Goal: Information Seeking & Learning: Check status

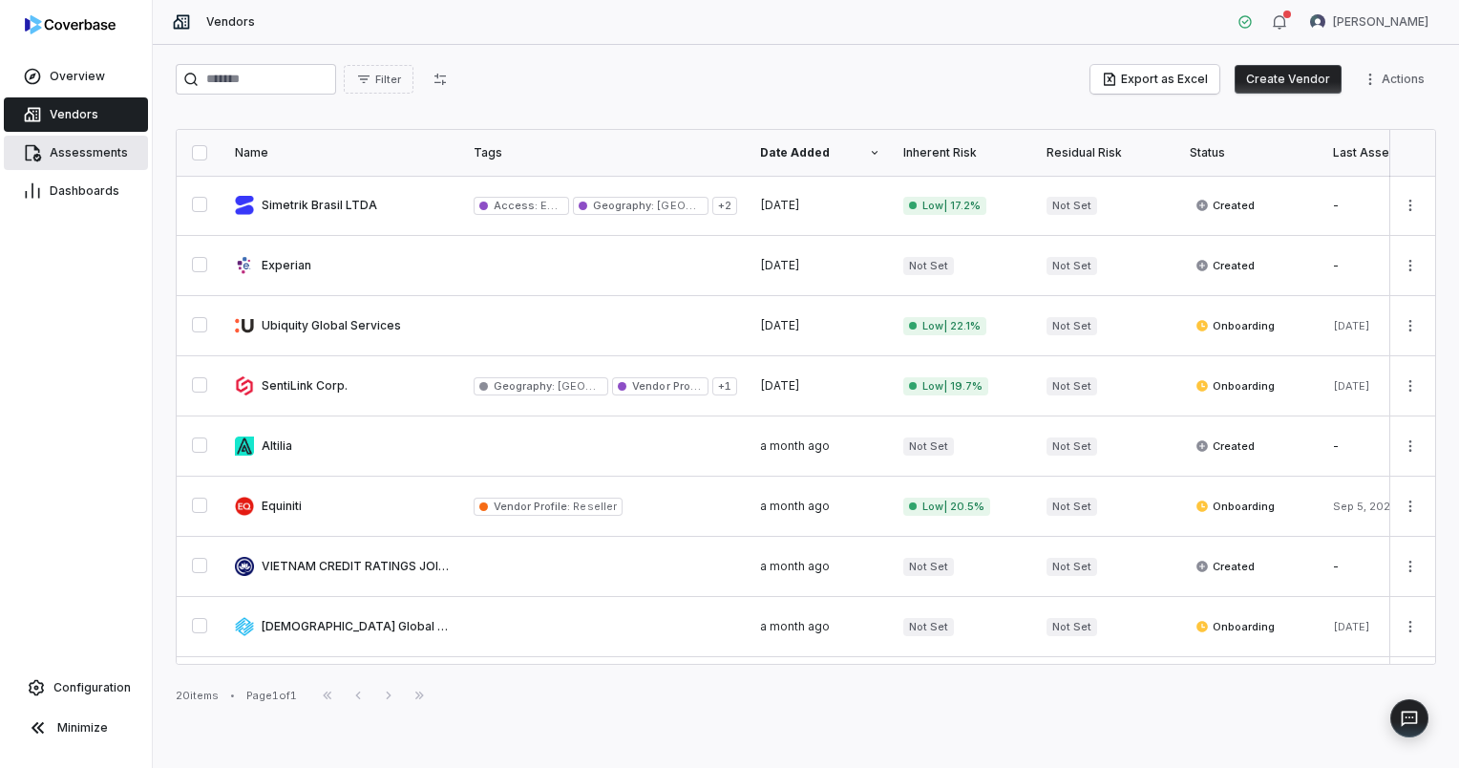
click at [79, 158] on span "Assessments" at bounding box center [89, 152] width 78 height 15
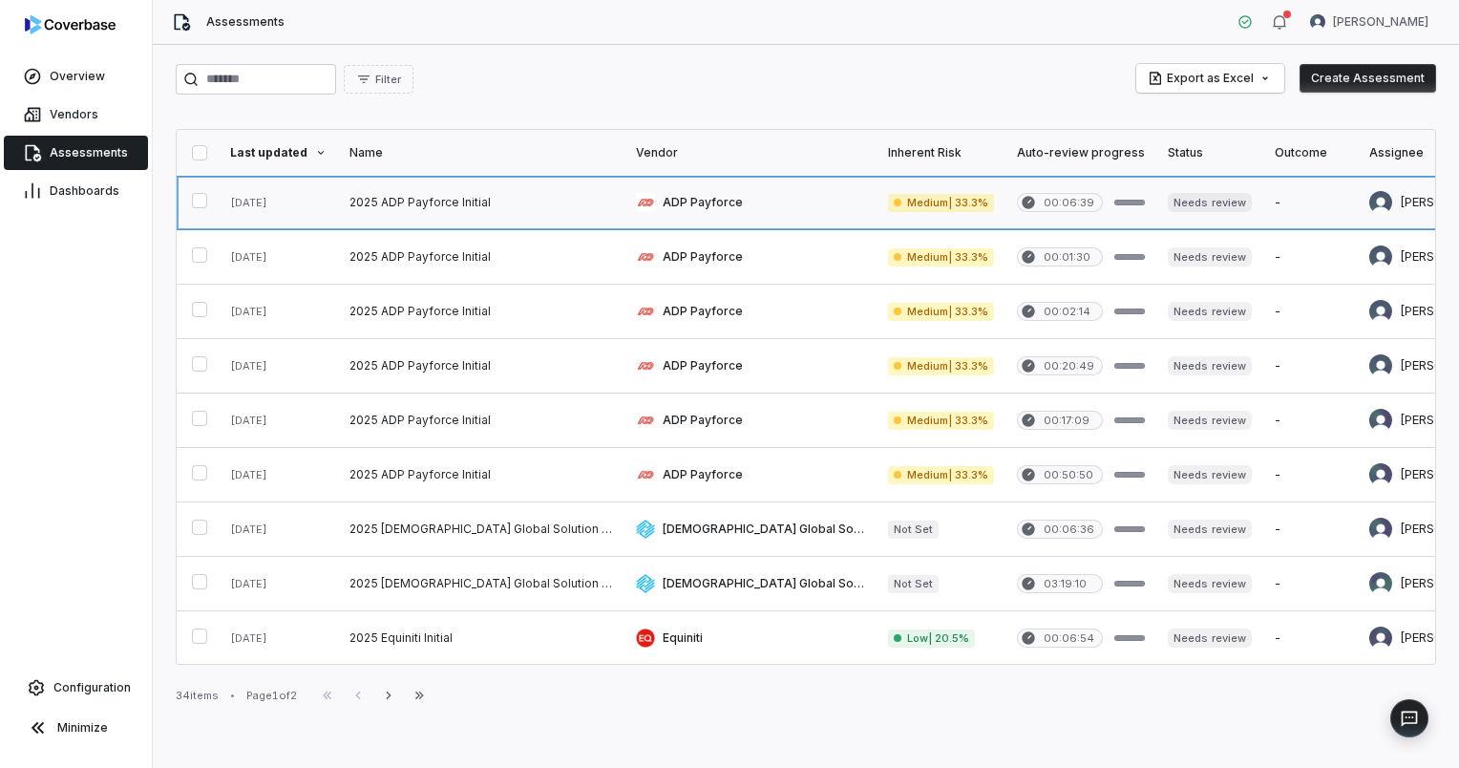
click at [624, 207] on link at bounding box center [750, 202] width 252 height 53
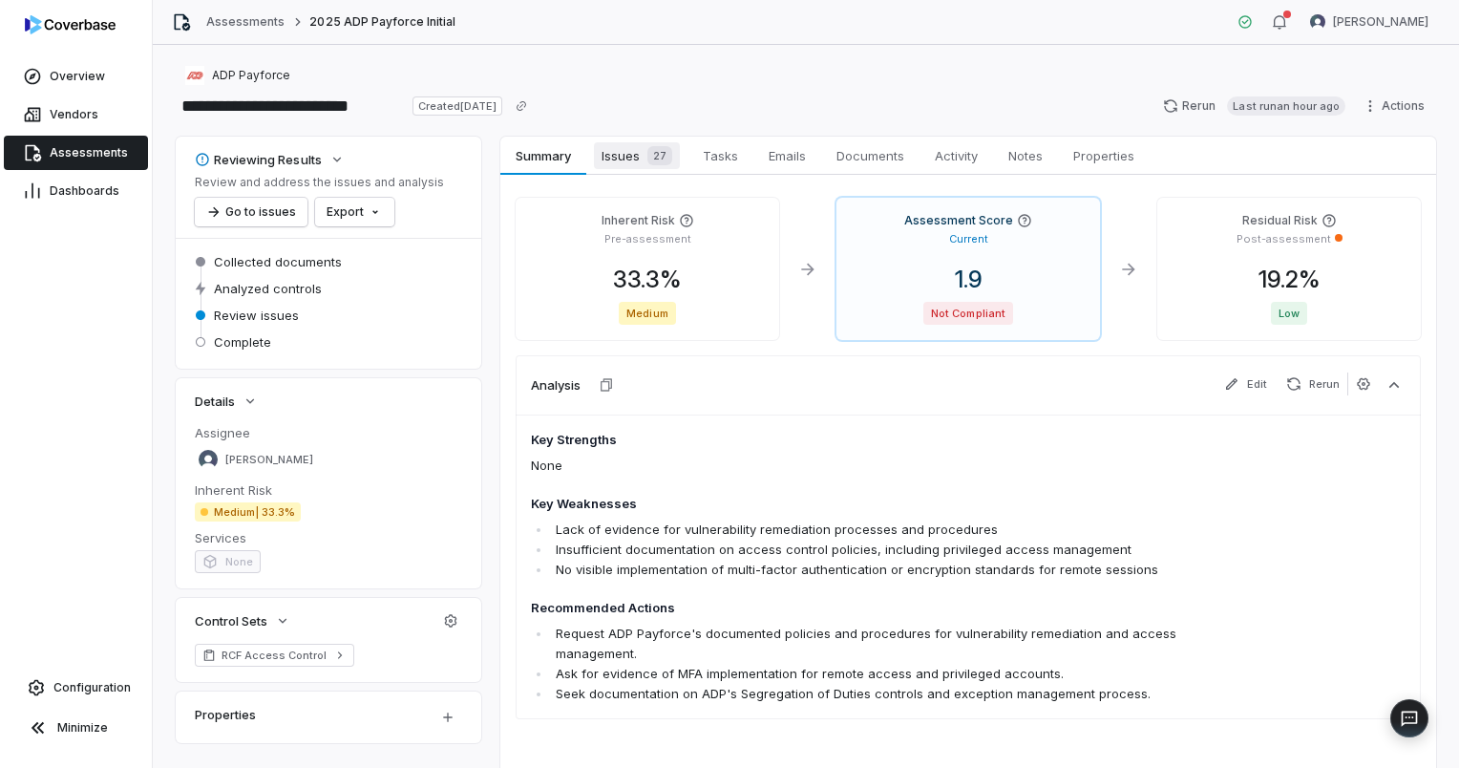
click at [657, 158] on span "27" at bounding box center [659, 155] width 25 height 19
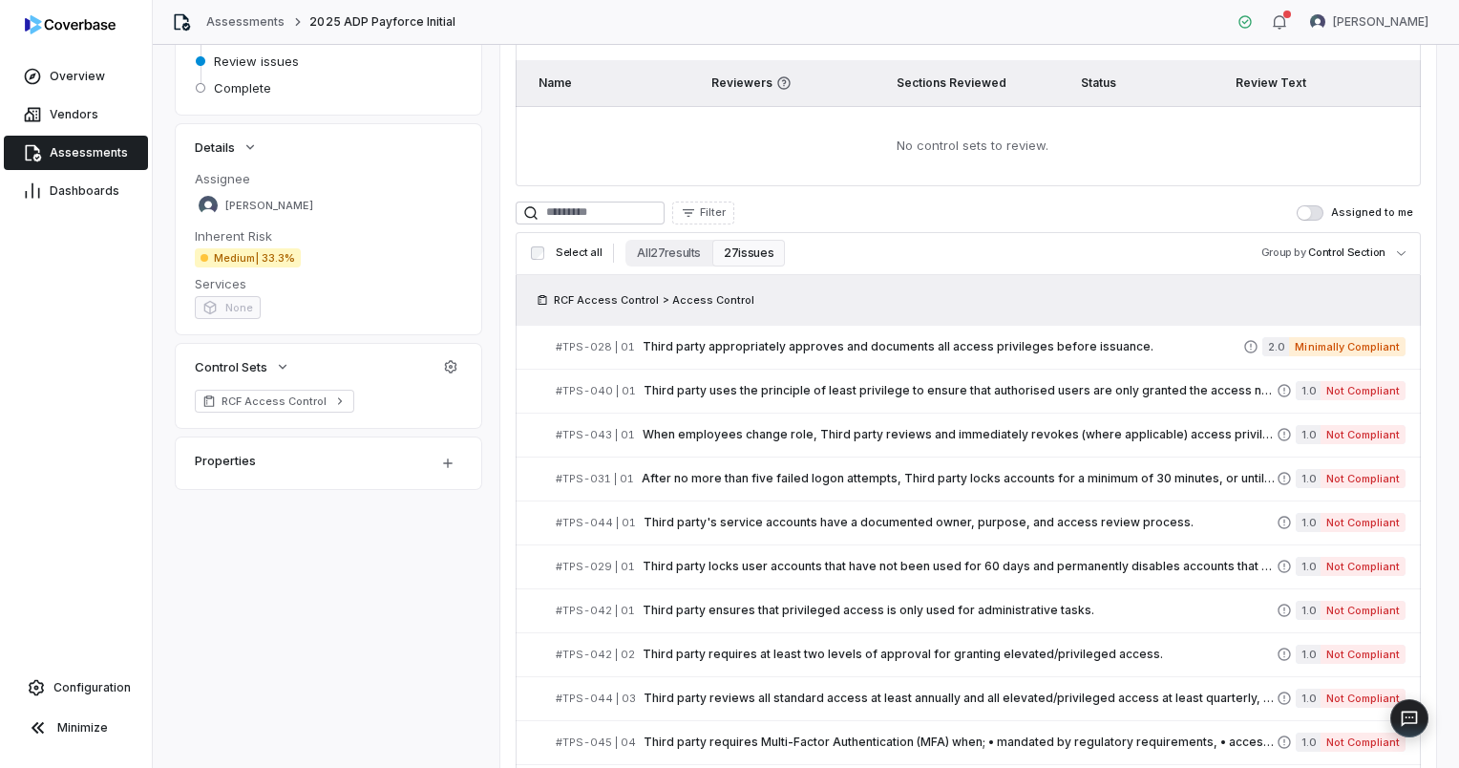
click at [1298, 214] on span "button" at bounding box center [1303, 212] width 13 height 13
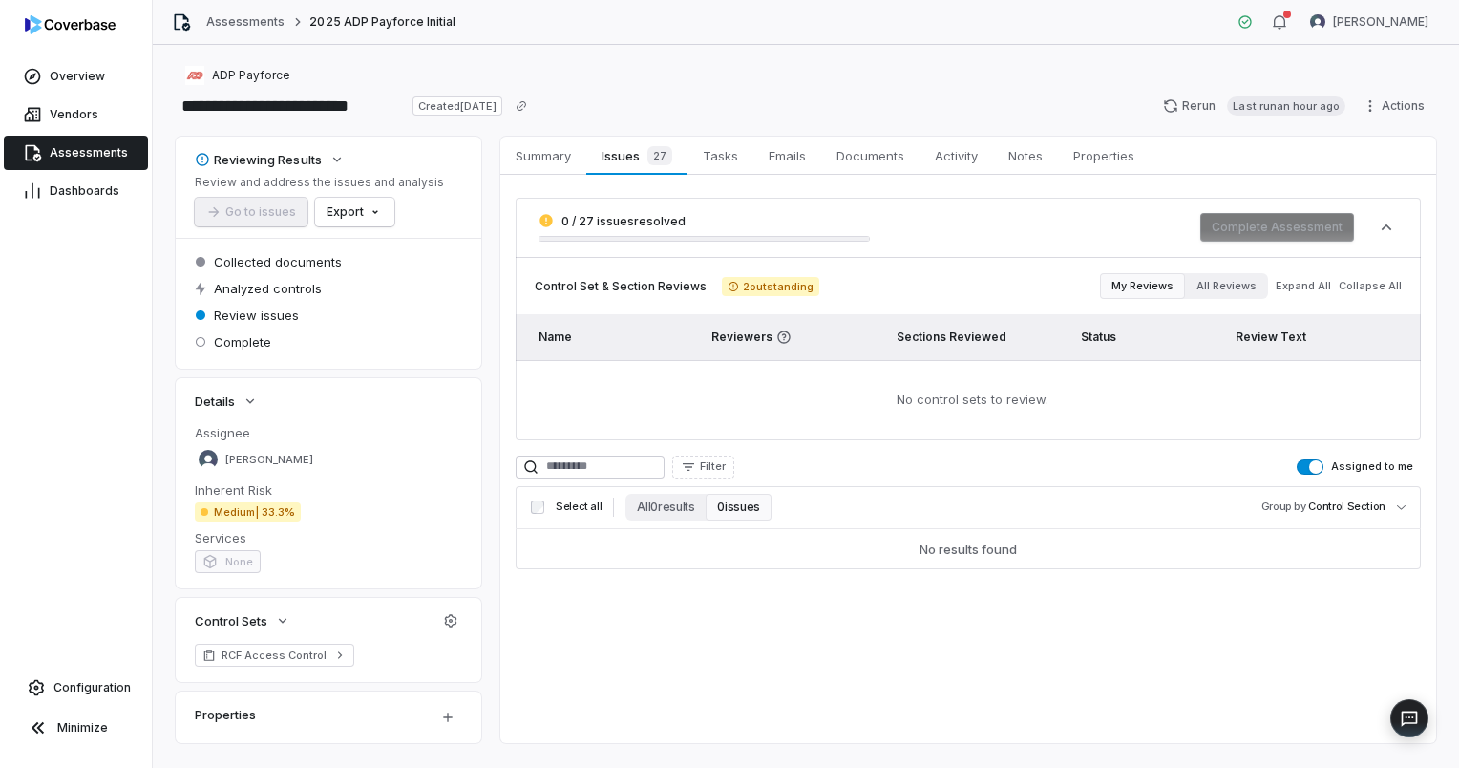
click at [1309, 464] on span "button" at bounding box center [1315, 466] width 13 height 13
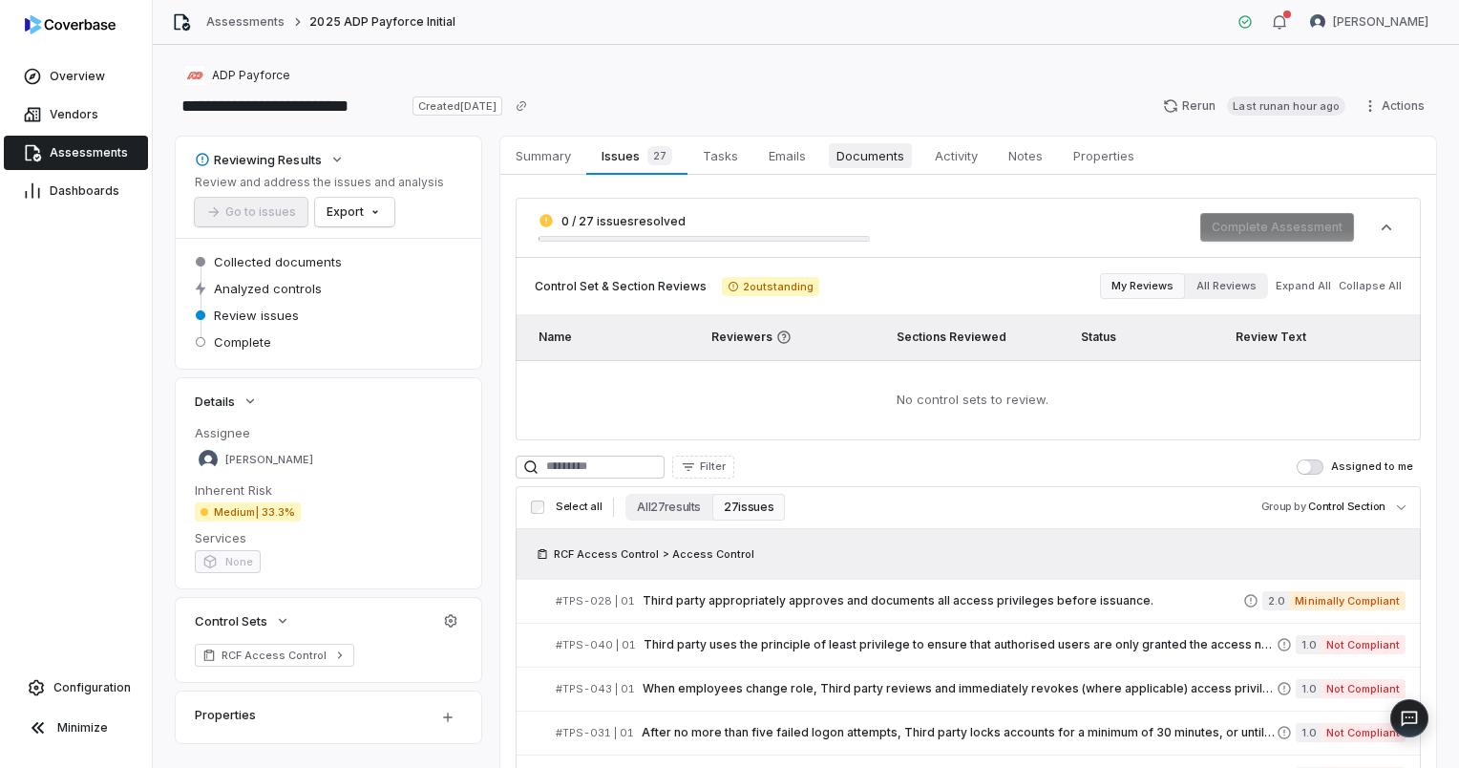
click at [871, 139] on link "Documents Documents" at bounding box center [870, 156] width 98 height 38
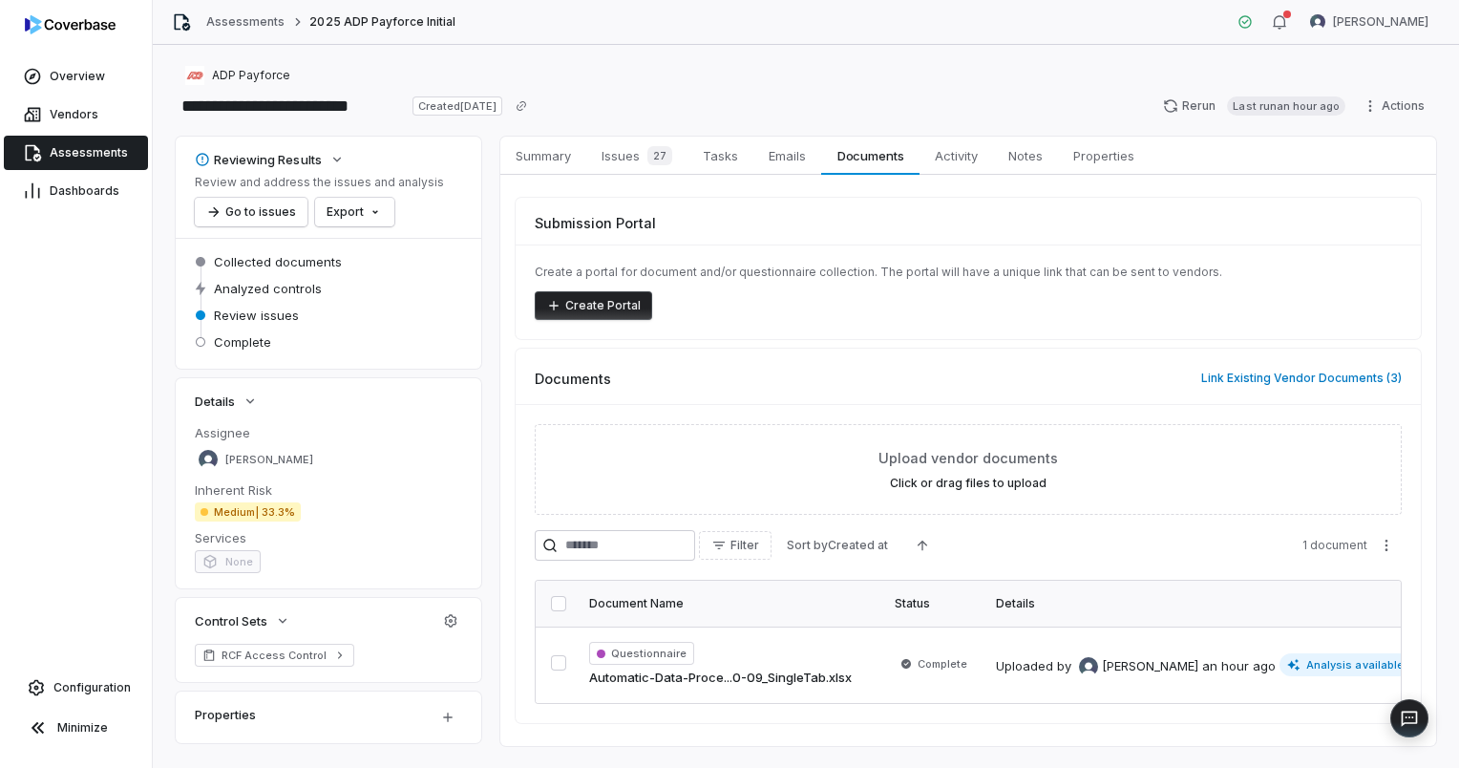
click at [83, 149] on span "Assessments" at bounding box center [89, 152] width 78 height 15
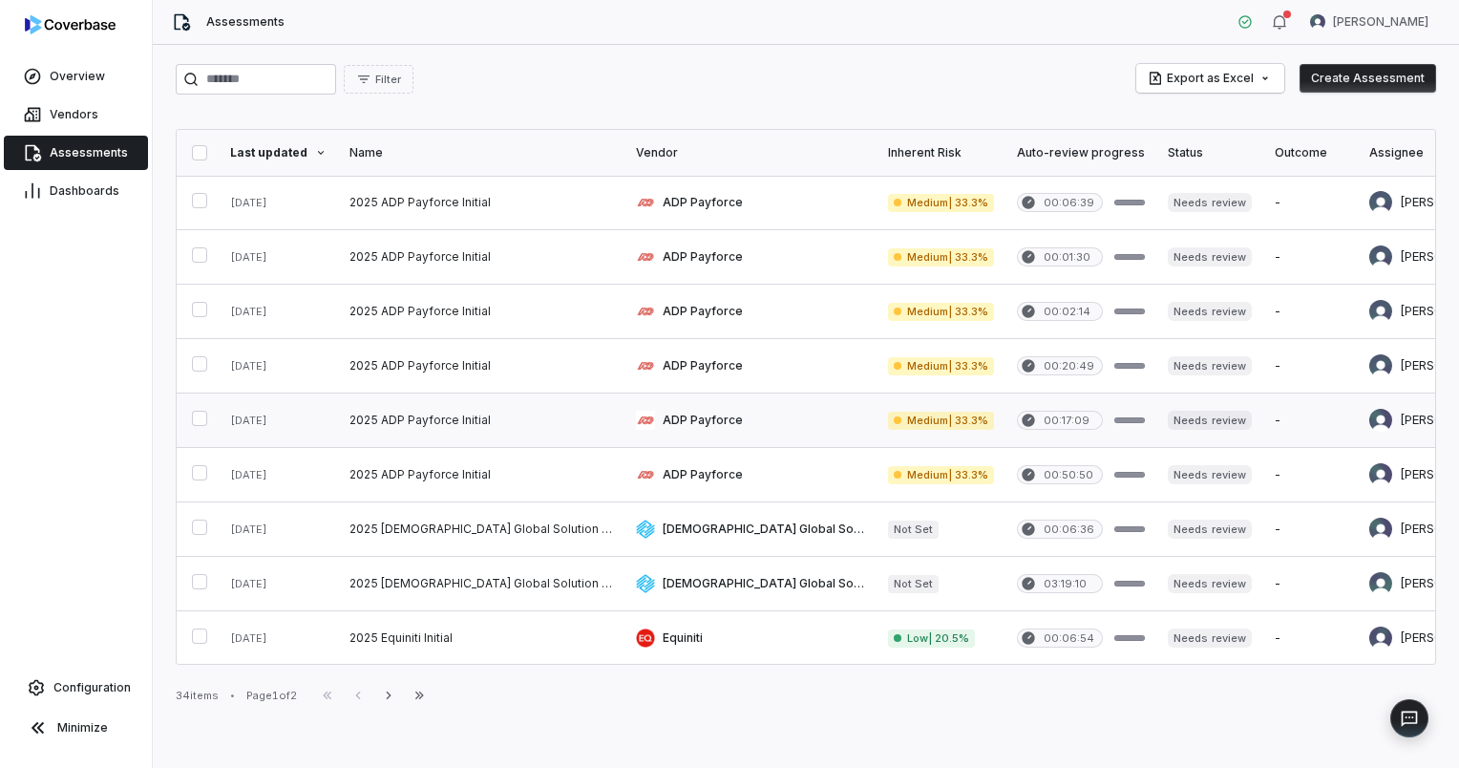
click at [644, 423] on link at bounding box center [750, 419] width 252 height 53
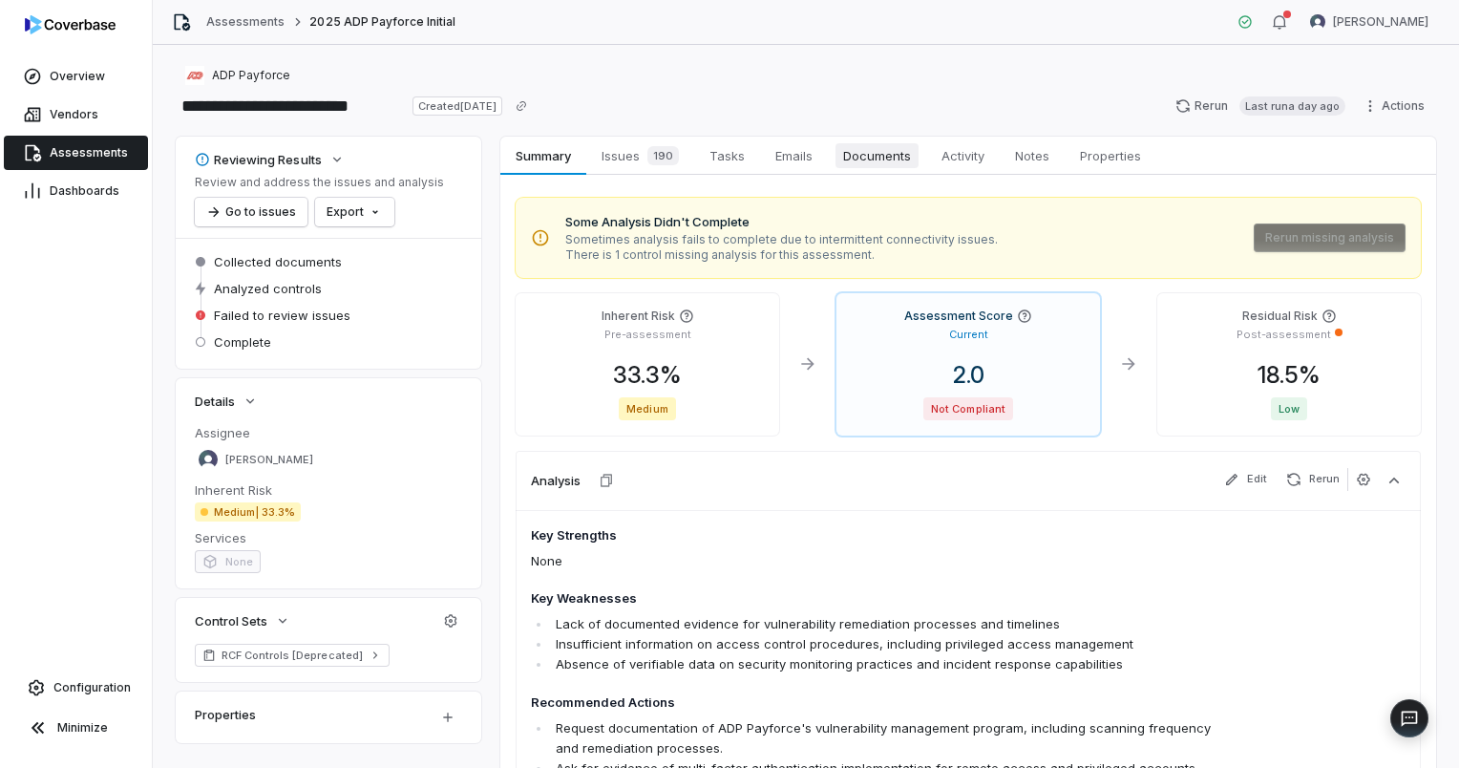
click at [867, 168] on link "Documents Documents" at bounding box center [877, 156] width 98 height 38
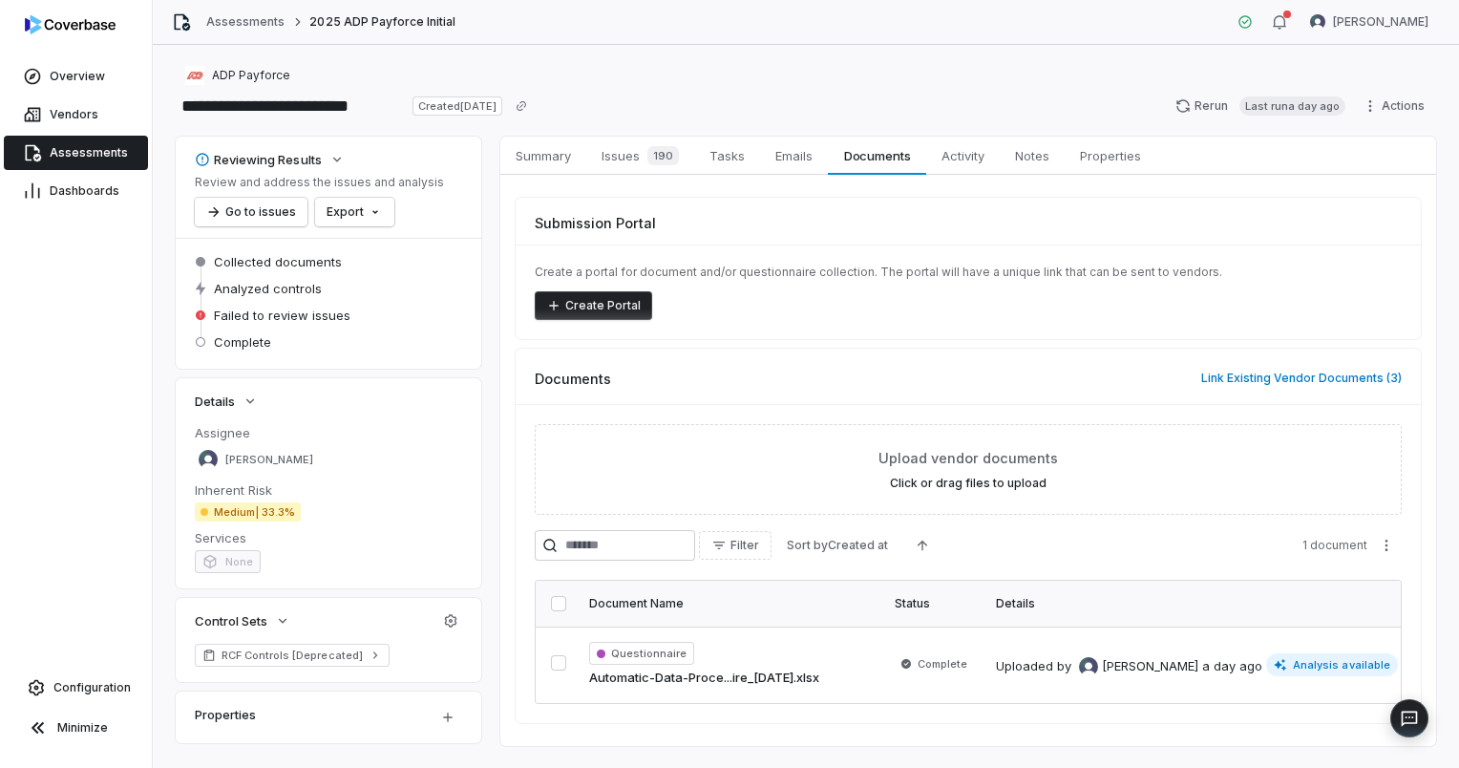
click at [57, 158] on span "Assessments" at bounding box center [89, 152] width 78 height 15
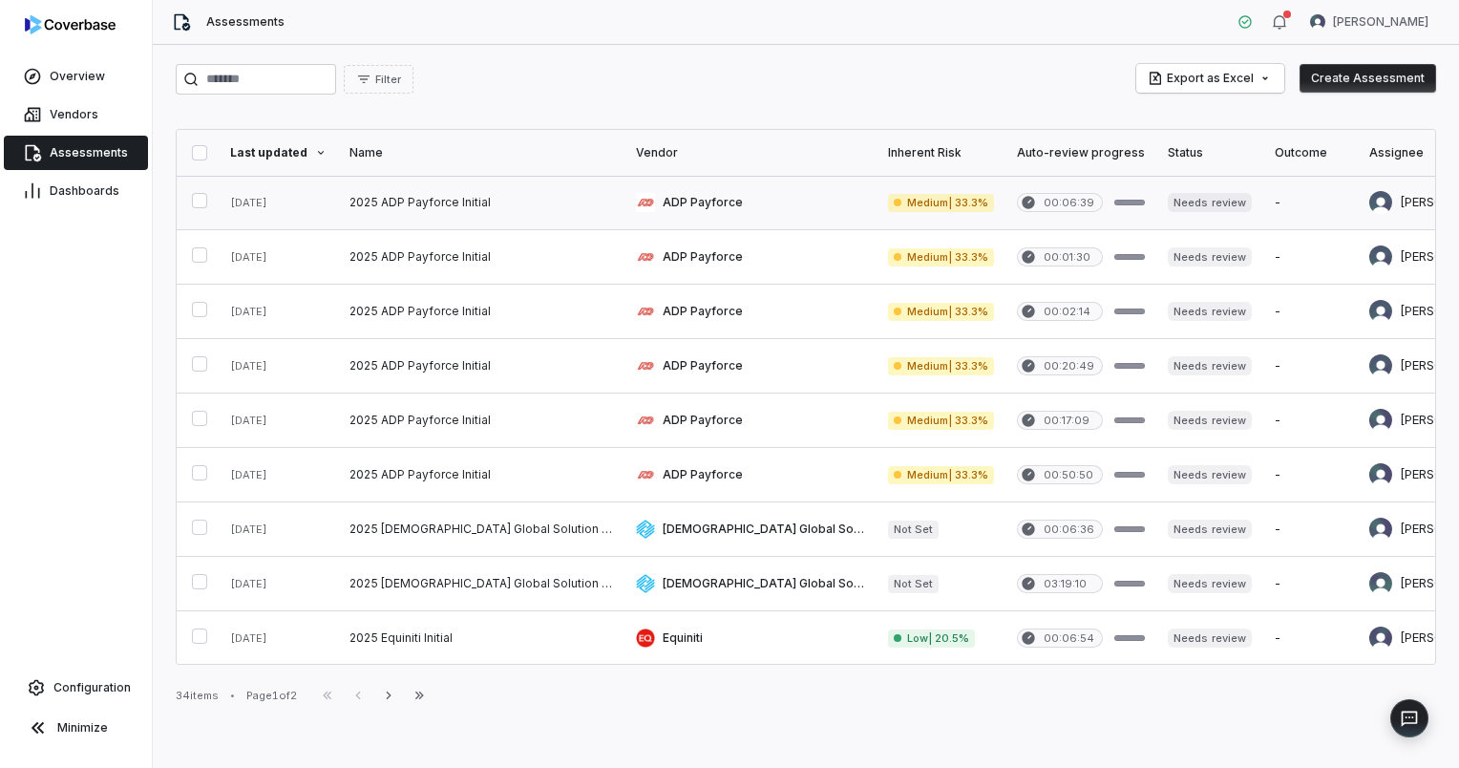
click at [670, 210] on link at bounding box center [750, 202] width 252 height 53
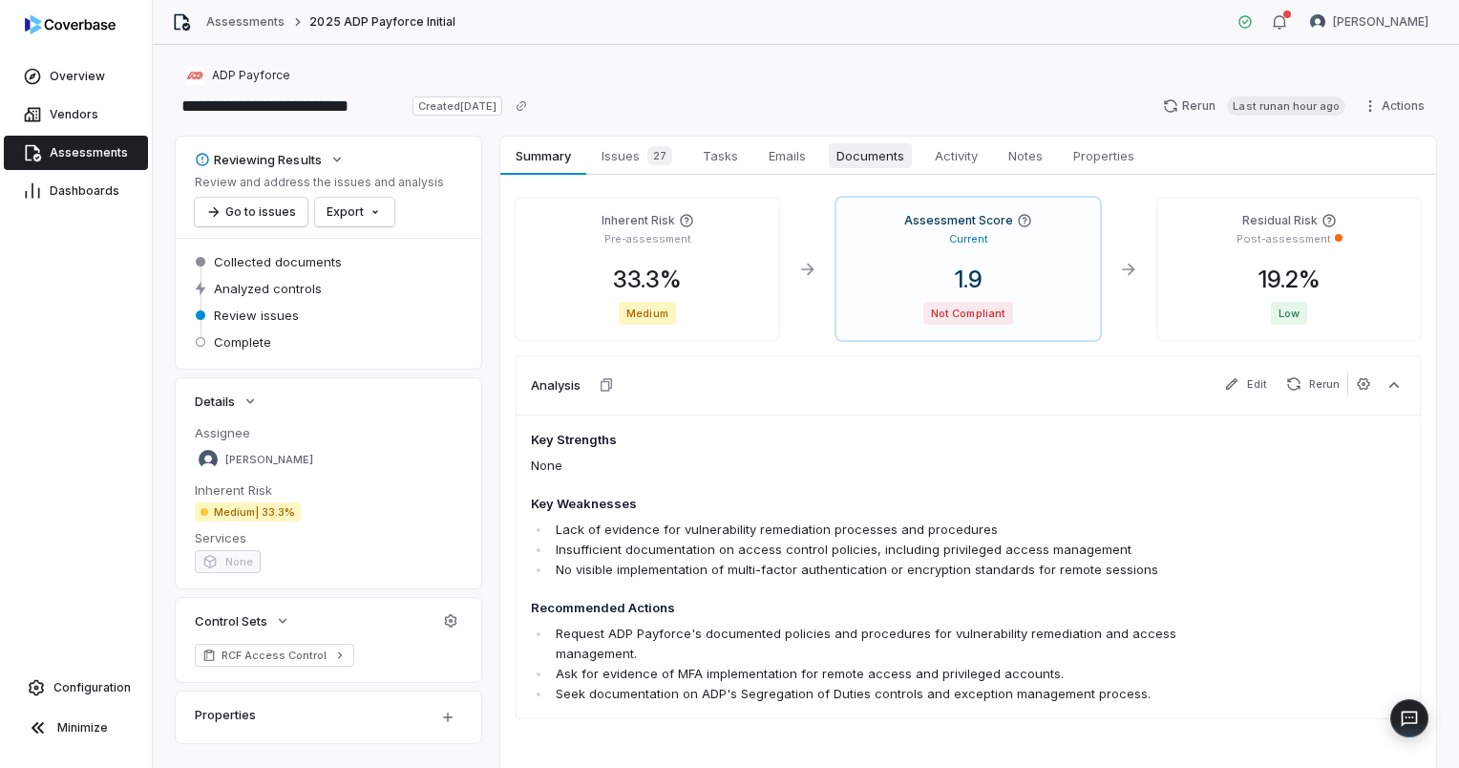
click at [857, 154] on span "Documents" at bounding box center [870, 155] width 83 height 25
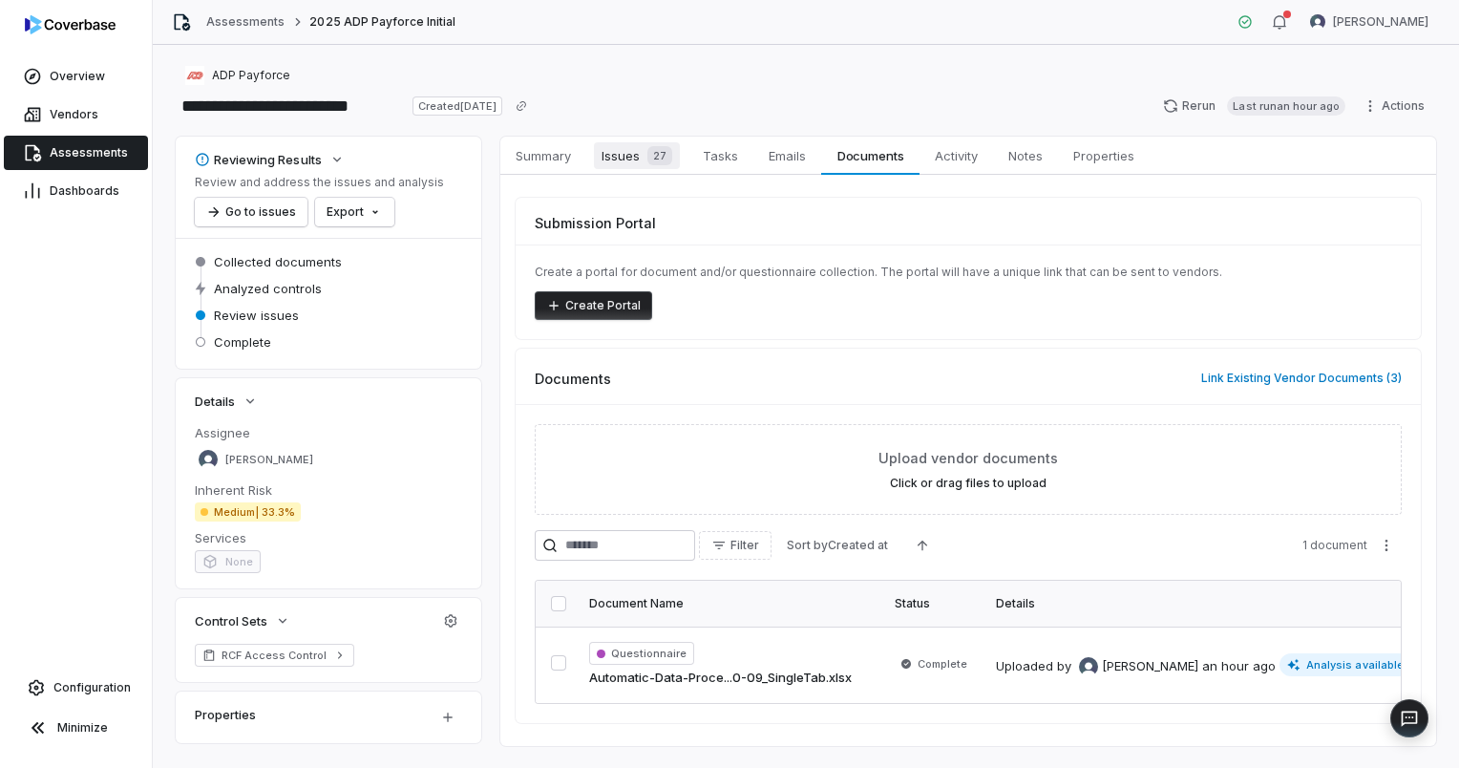
click at [665, 158] on span "27" at bounding box center [659, 155] width 25 height 19
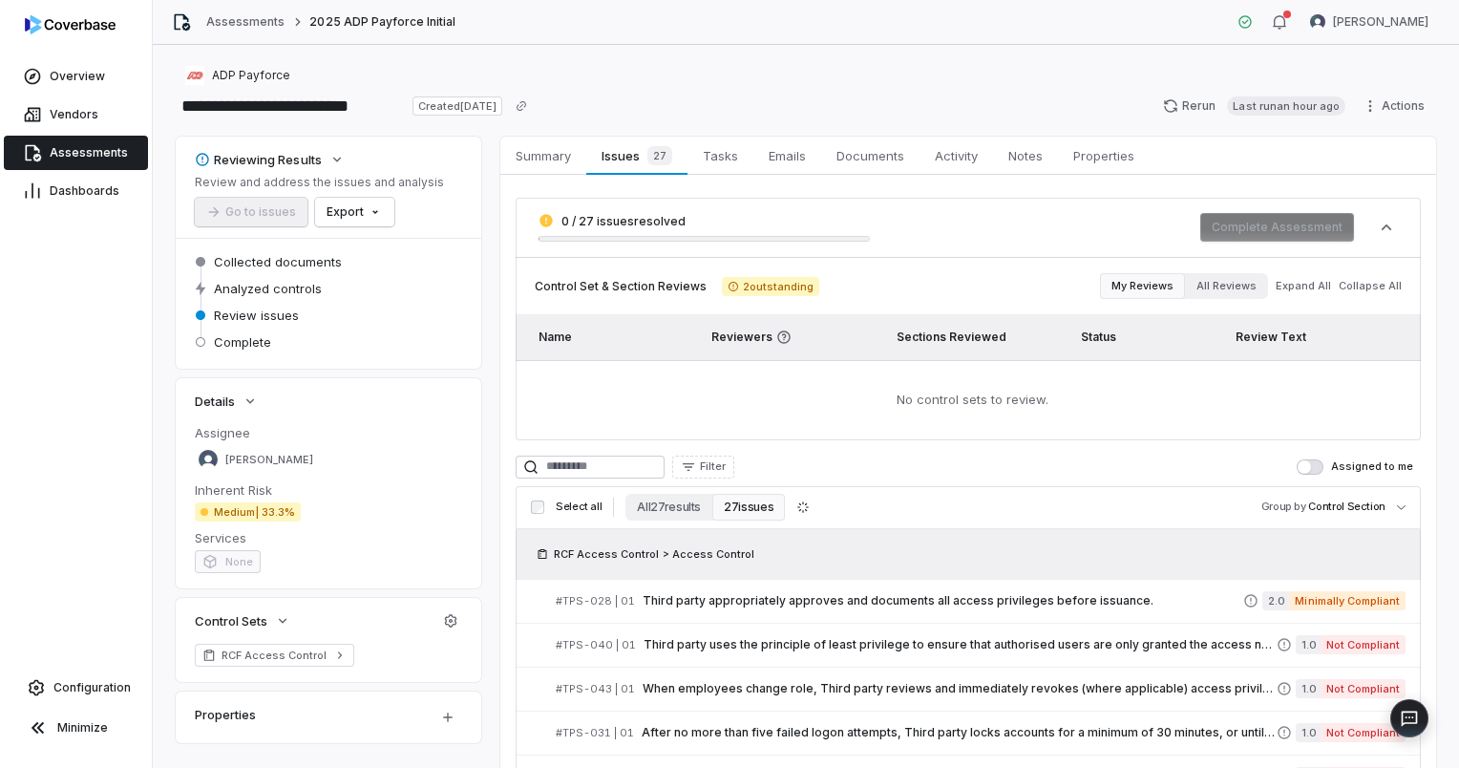
click at [42, 152] on link "Assessments" at bounding box center [76, 153] width 144 height 34
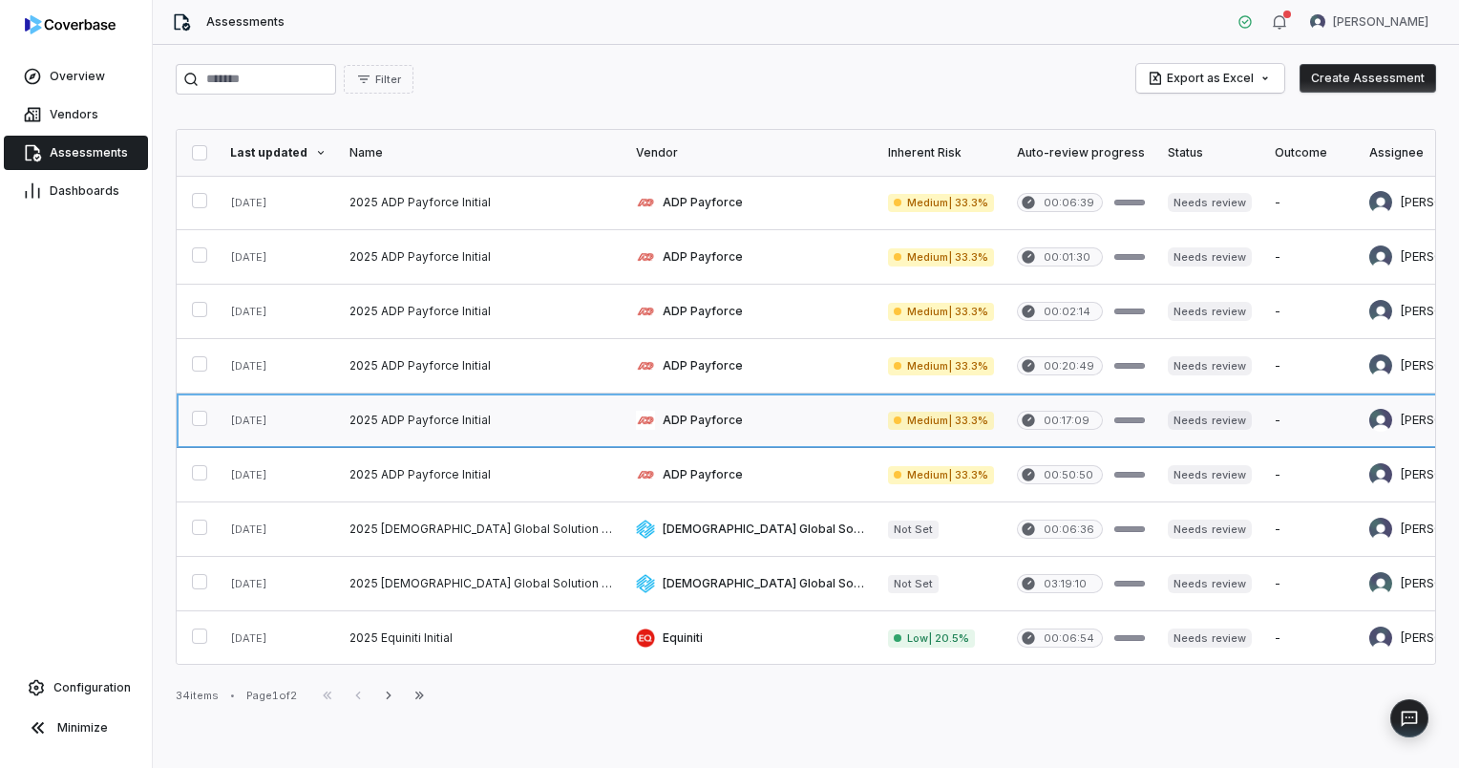
click at [624, 417] on link at bounding box center [750, 419] width 252 height 53
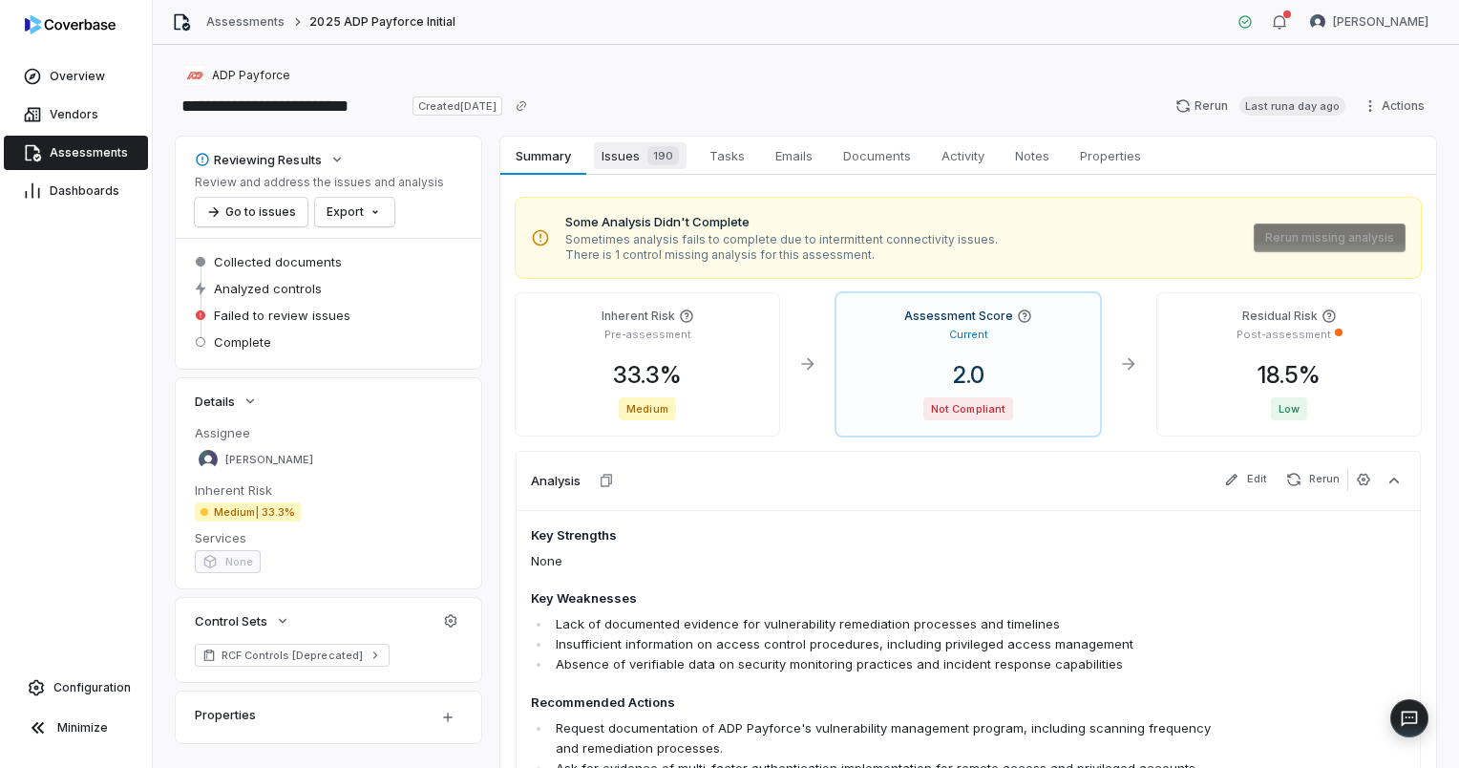
click at [659, 161] on span "190" at bounding box center [663, 155] width 32 height 19
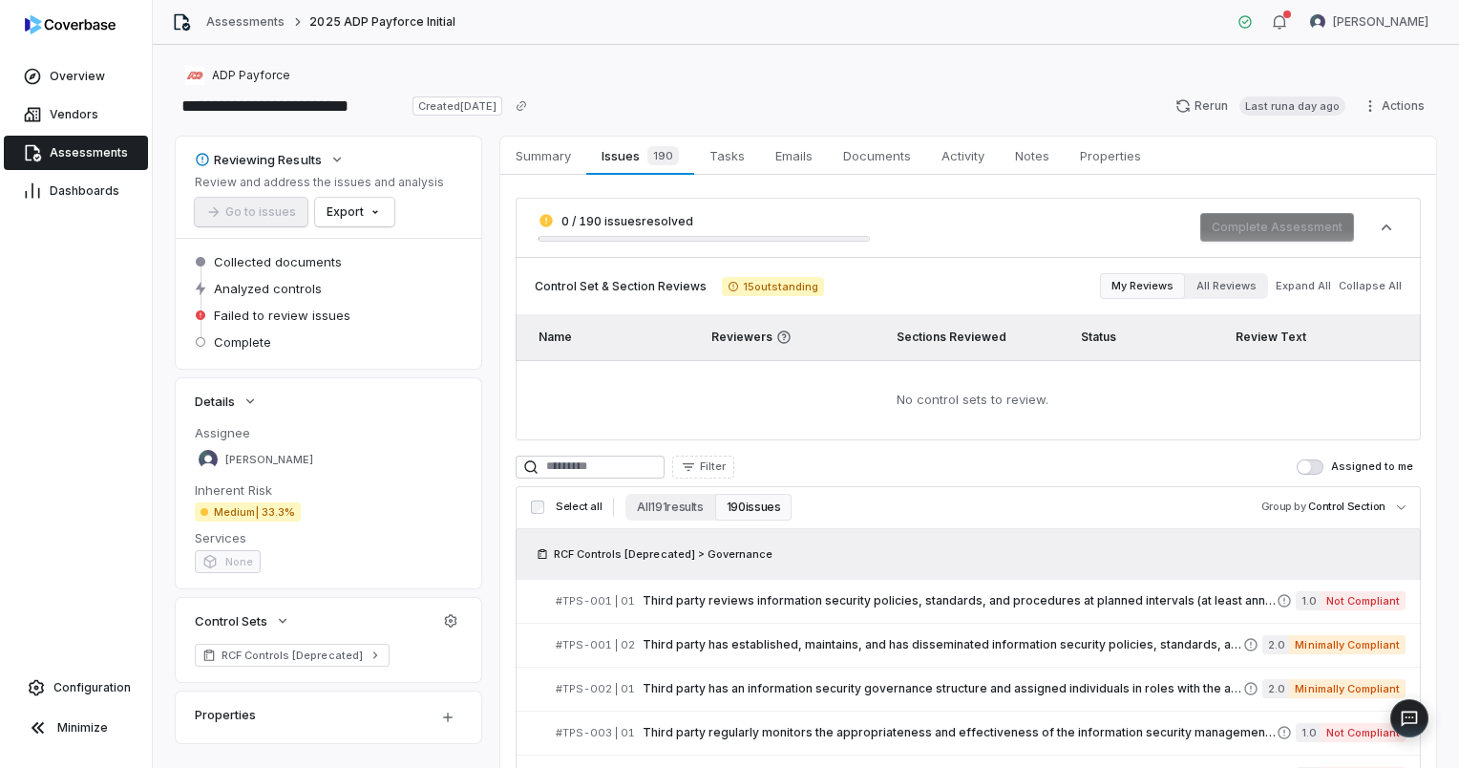
click at [78, 150] on span "Assessments" at bounding box center [89, 152] width 78 height 15
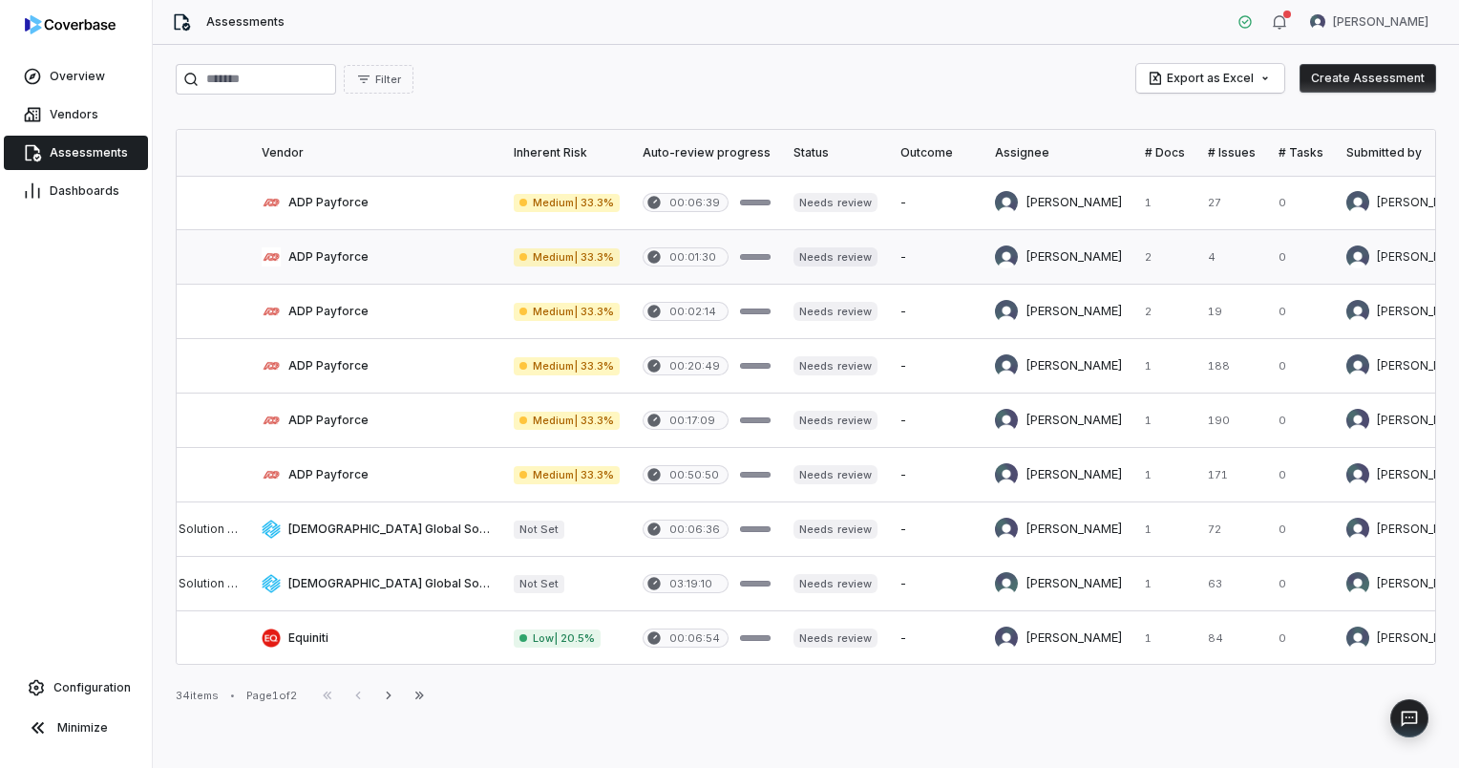
scroll to position [0, 374]
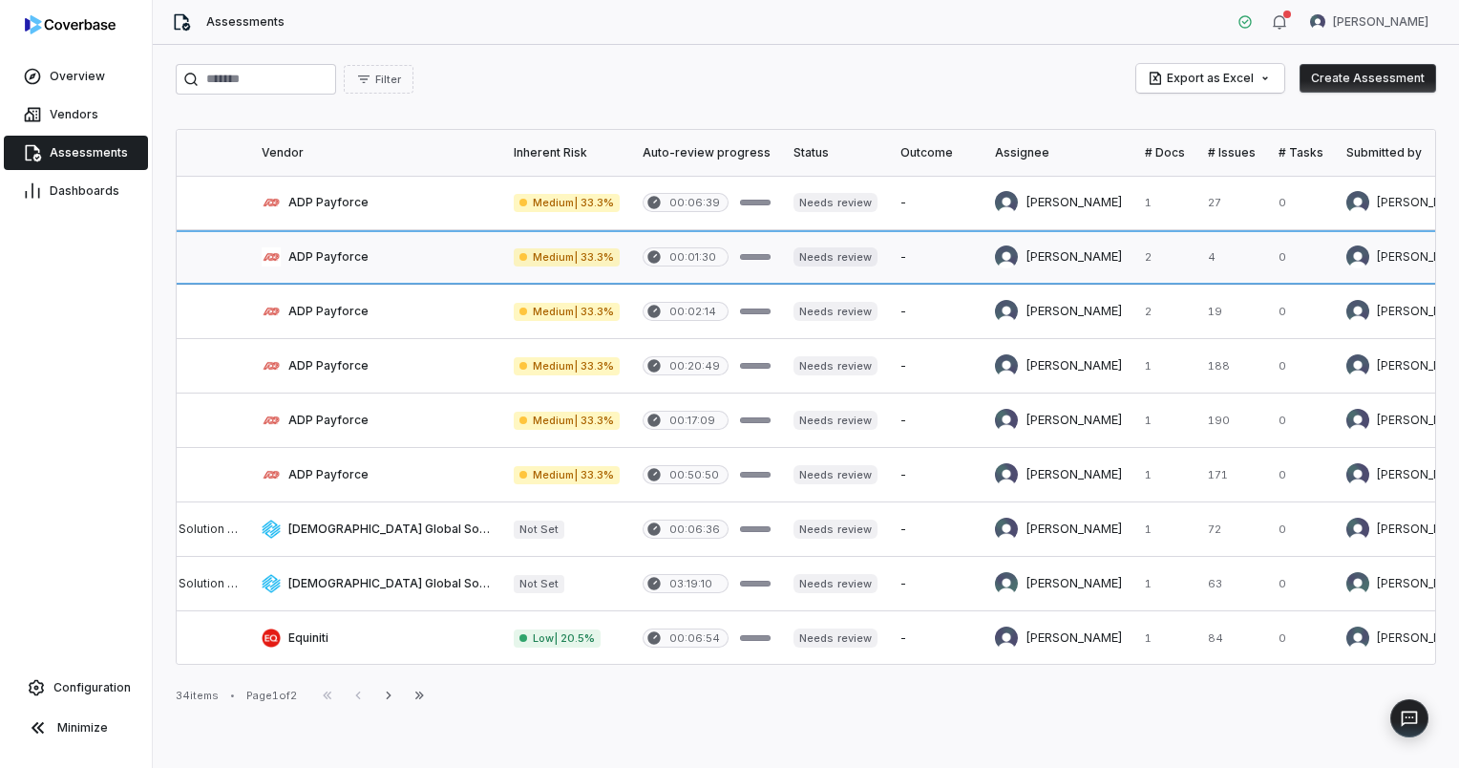
click at [302, 261] on link at bounding box center [376, 256] width 252 height 53
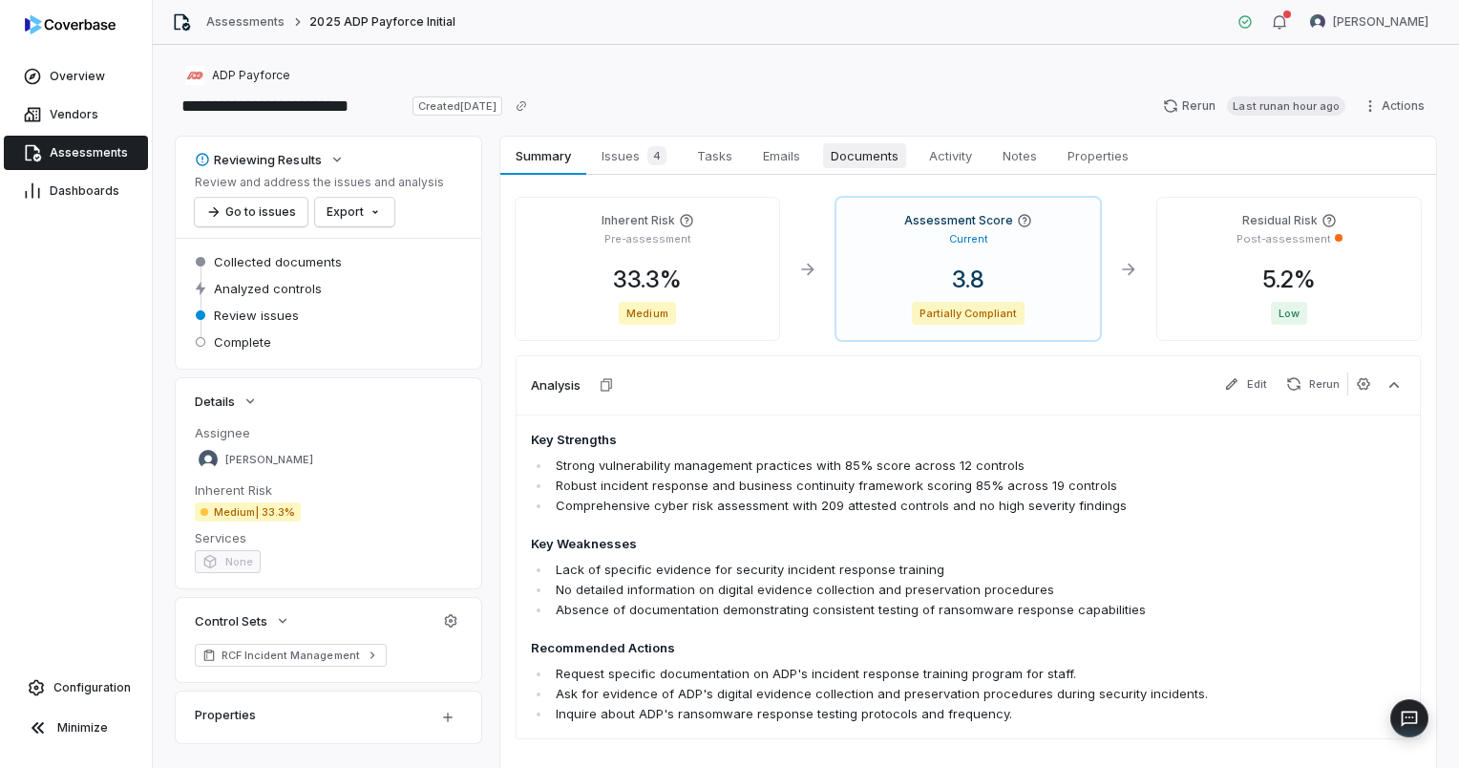
click at [904, 156] on span "Documents" at bounding box center [864, 155] width 83 height 25
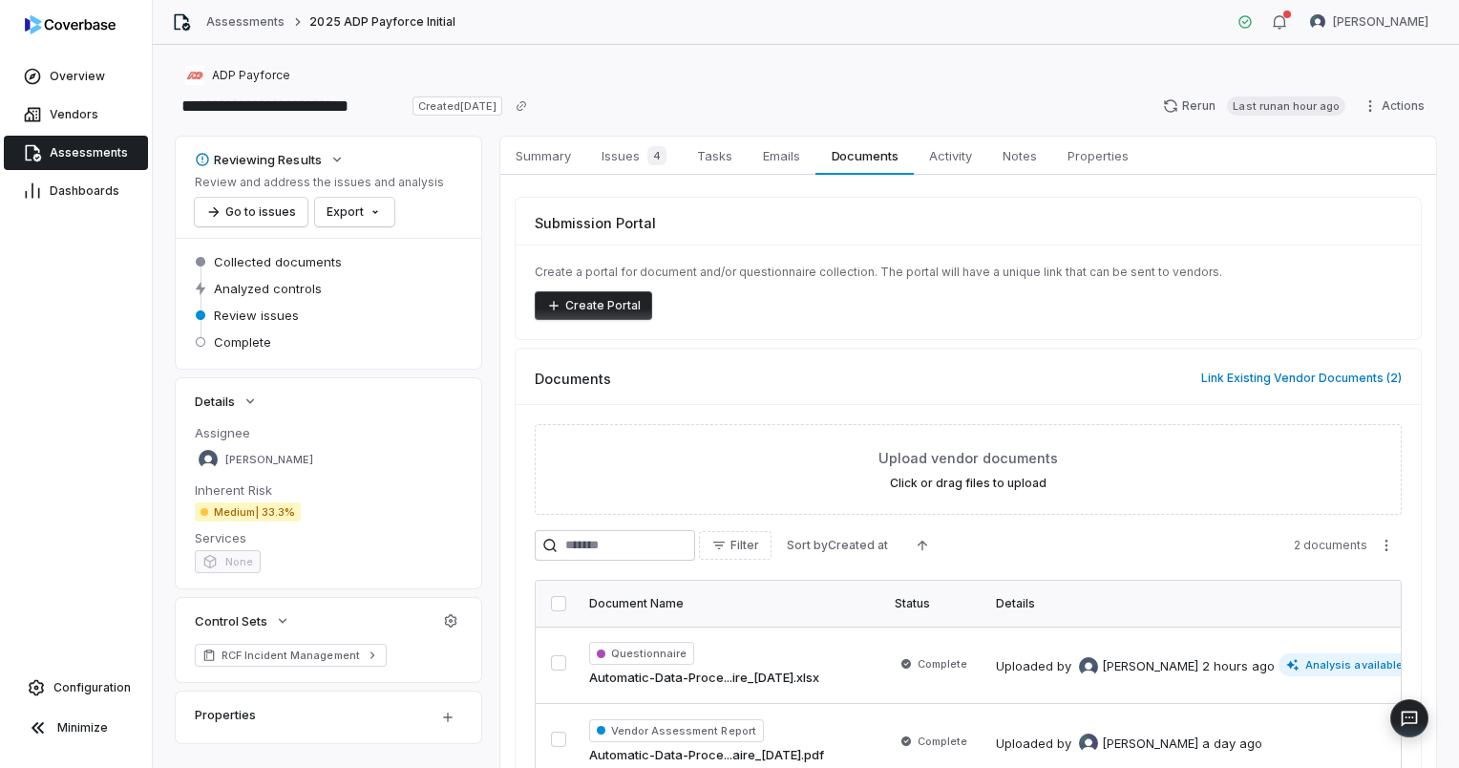
click at [101, 150] on span "Assessments" at bounding box center [89, 152] width 78 height 15
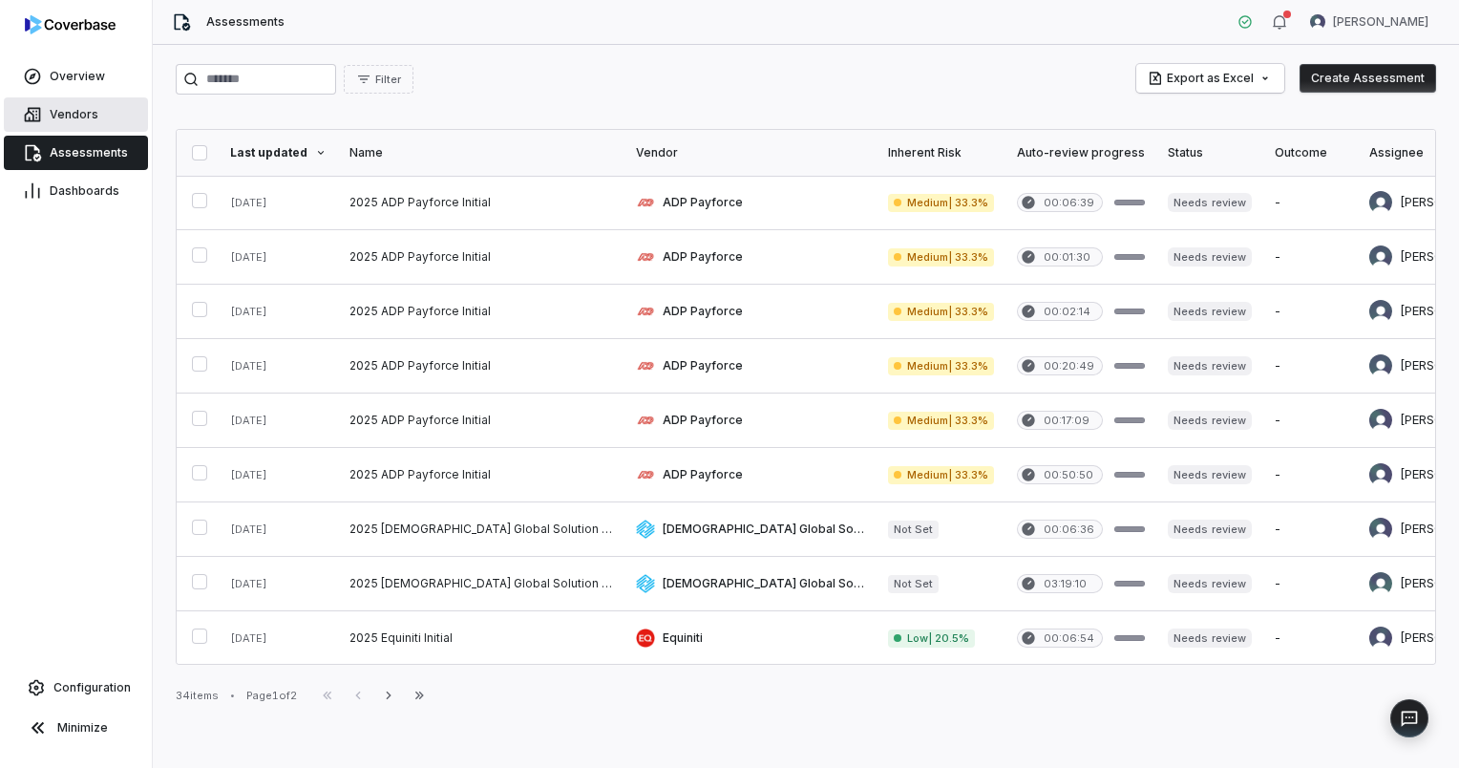
click at [83, 110] on span "Vendors" at bounding box center [74, 114] width 49 height 15
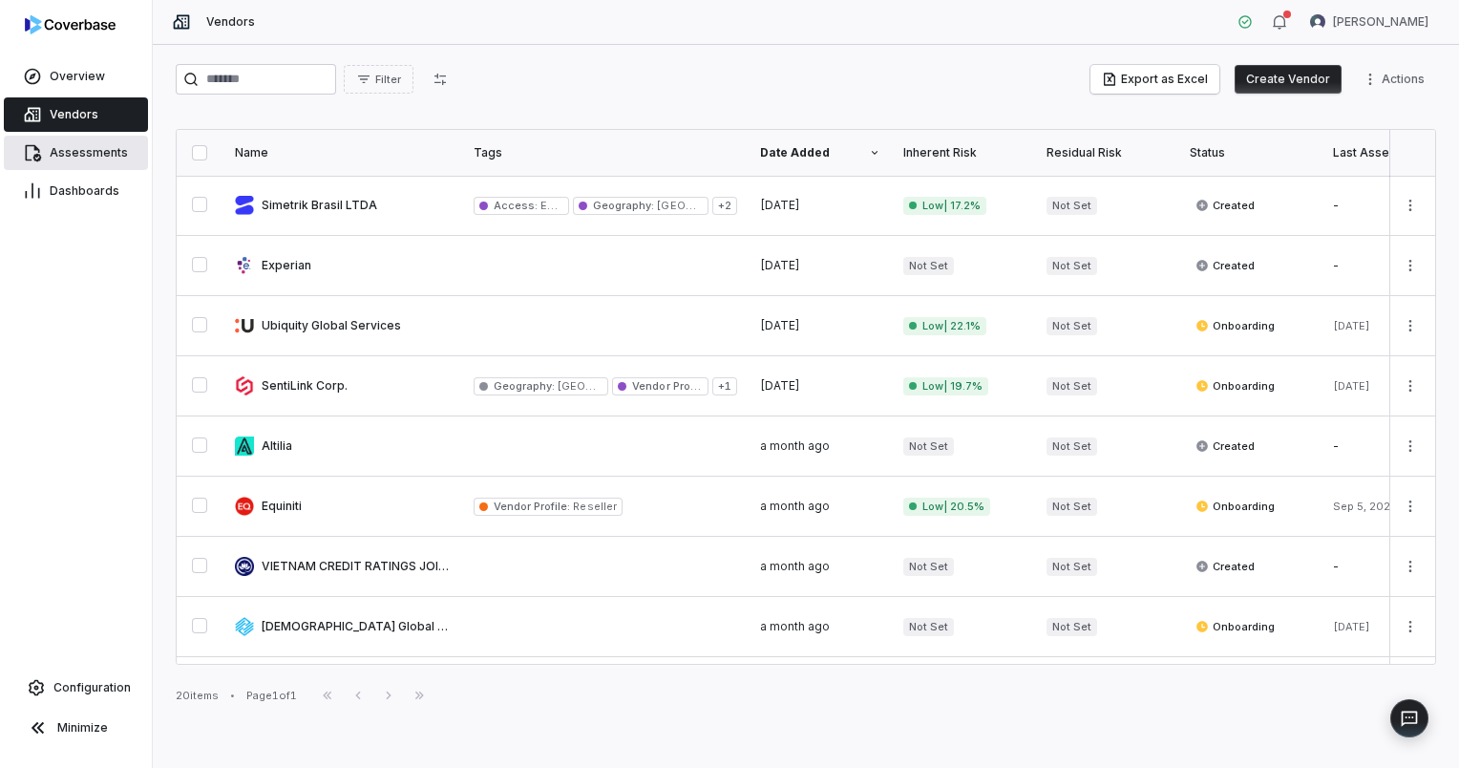
click at [70, 154] on span "Assessments" at bounding box center [89, 152] width 78 height 15
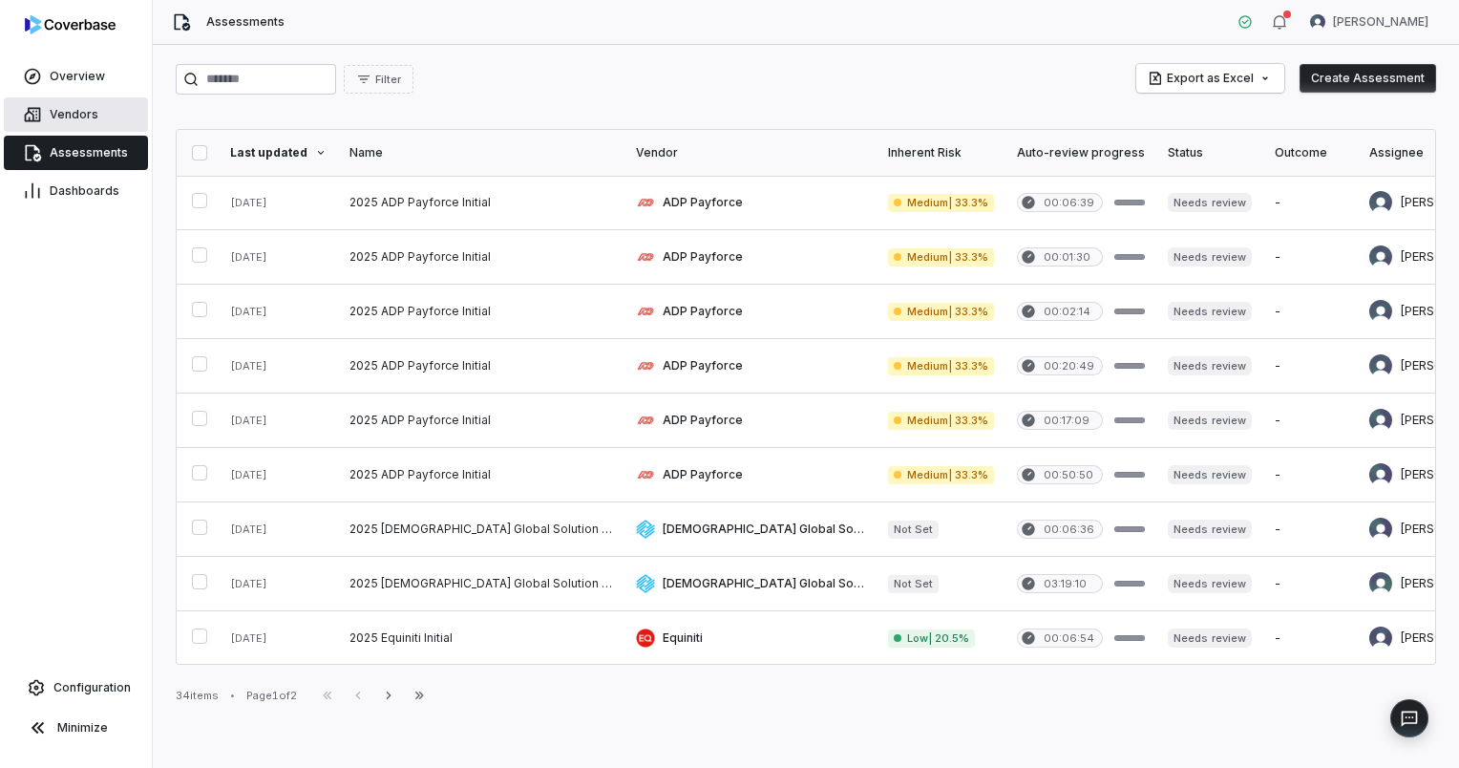
click at [77, 116] on span "Vendors" at bounding box center [74, 114] width 49 height 15
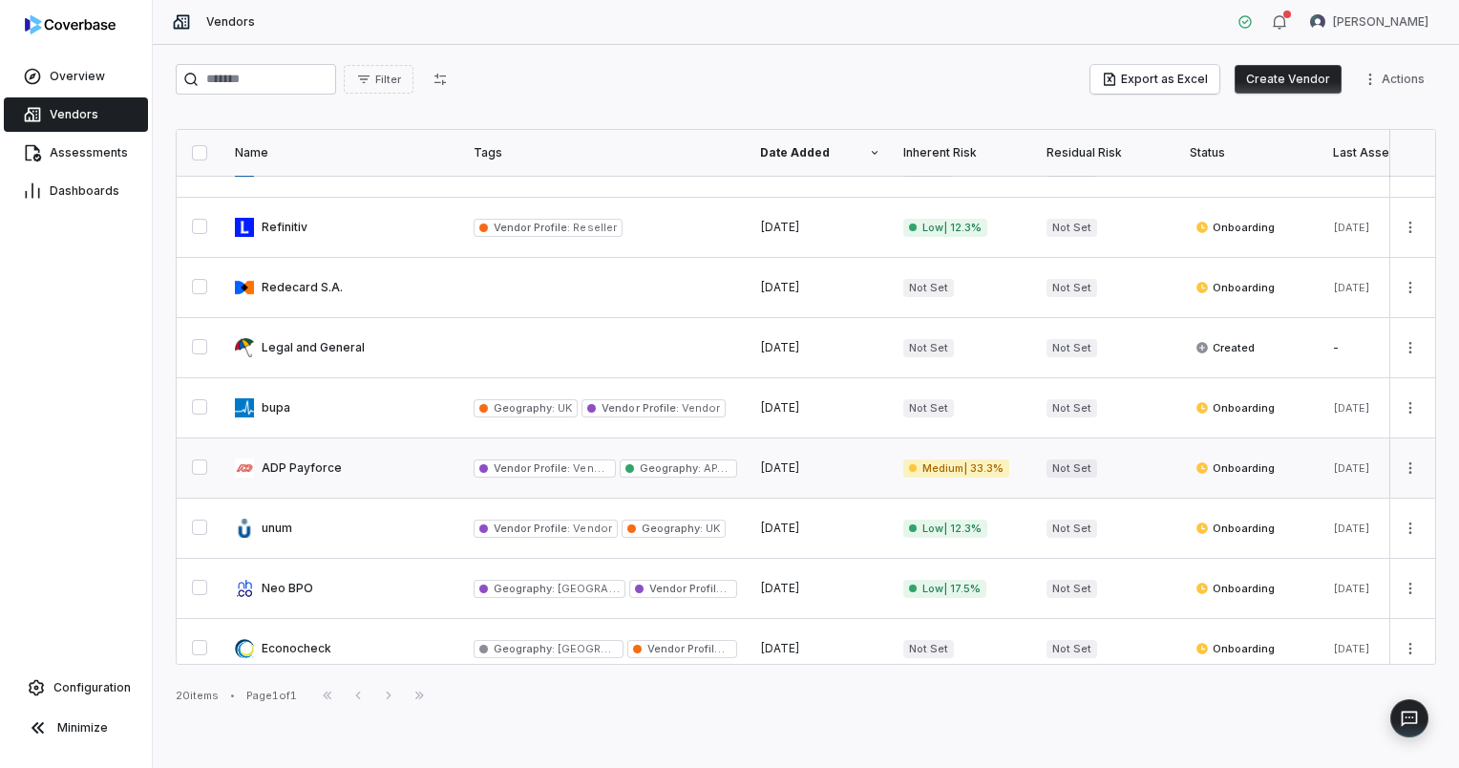
scroll to position [719, 0]
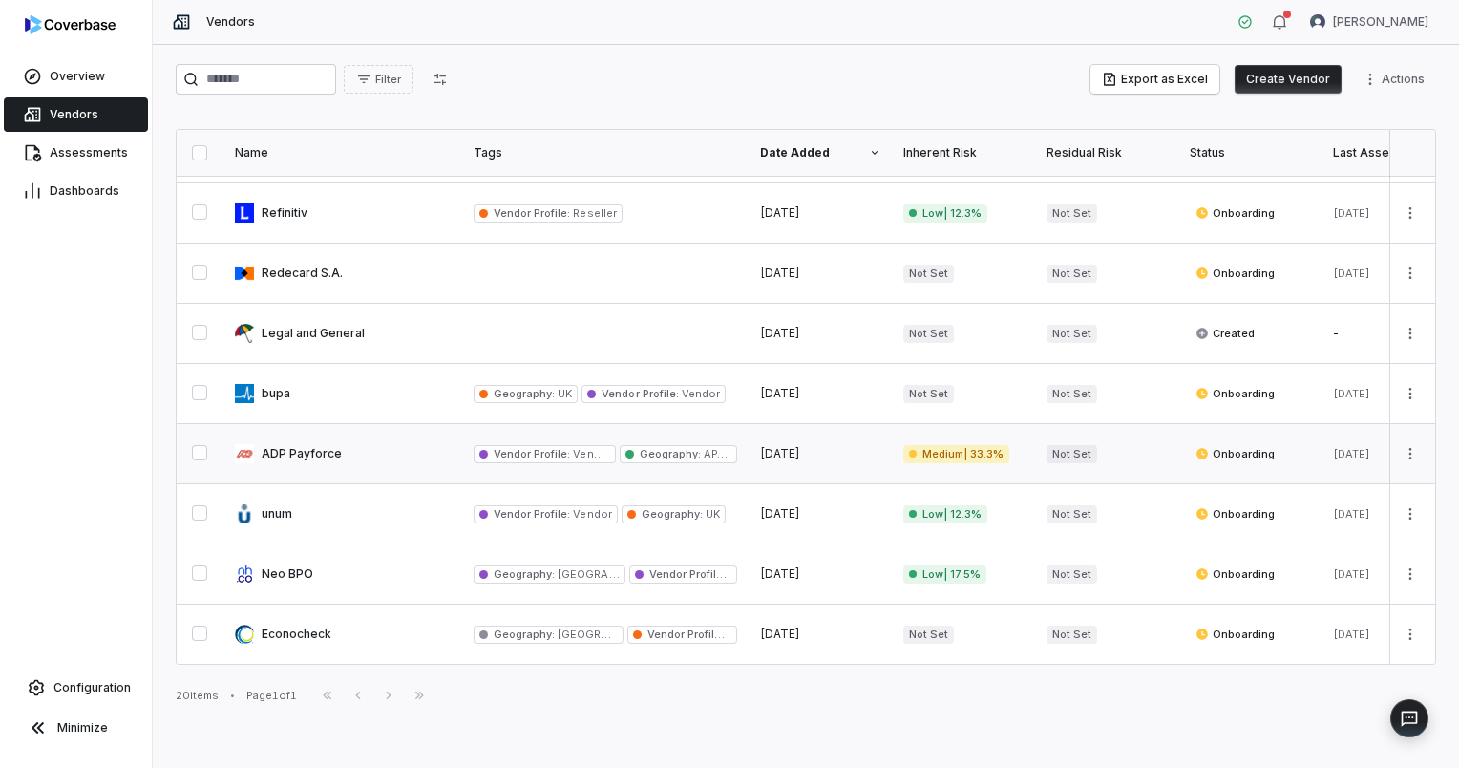
click at [291, 445] on link at bounding box center [342, 453] width 239 height 59
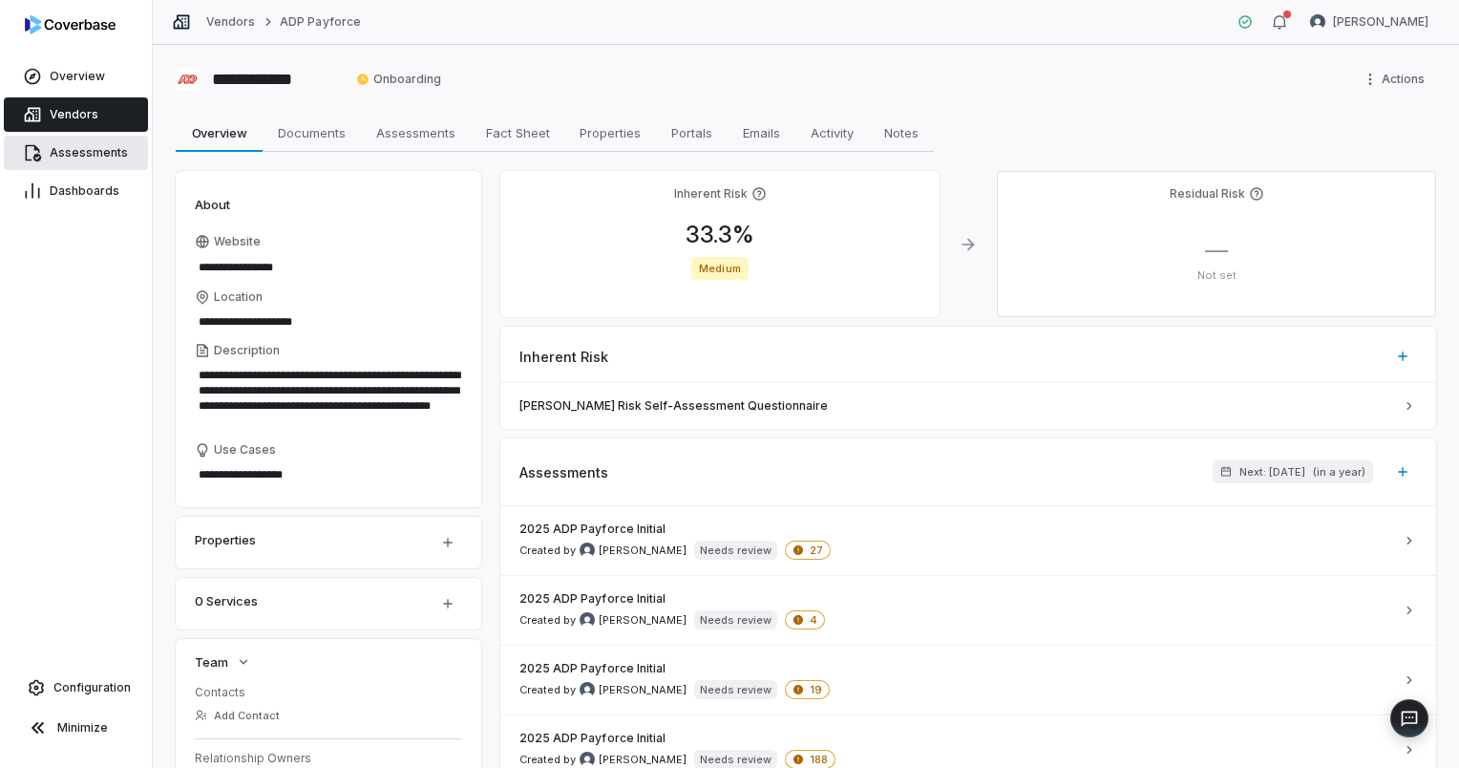
click at [53, 153] on span "Assessments" at bounding box center [89, 152] width 78 height 15
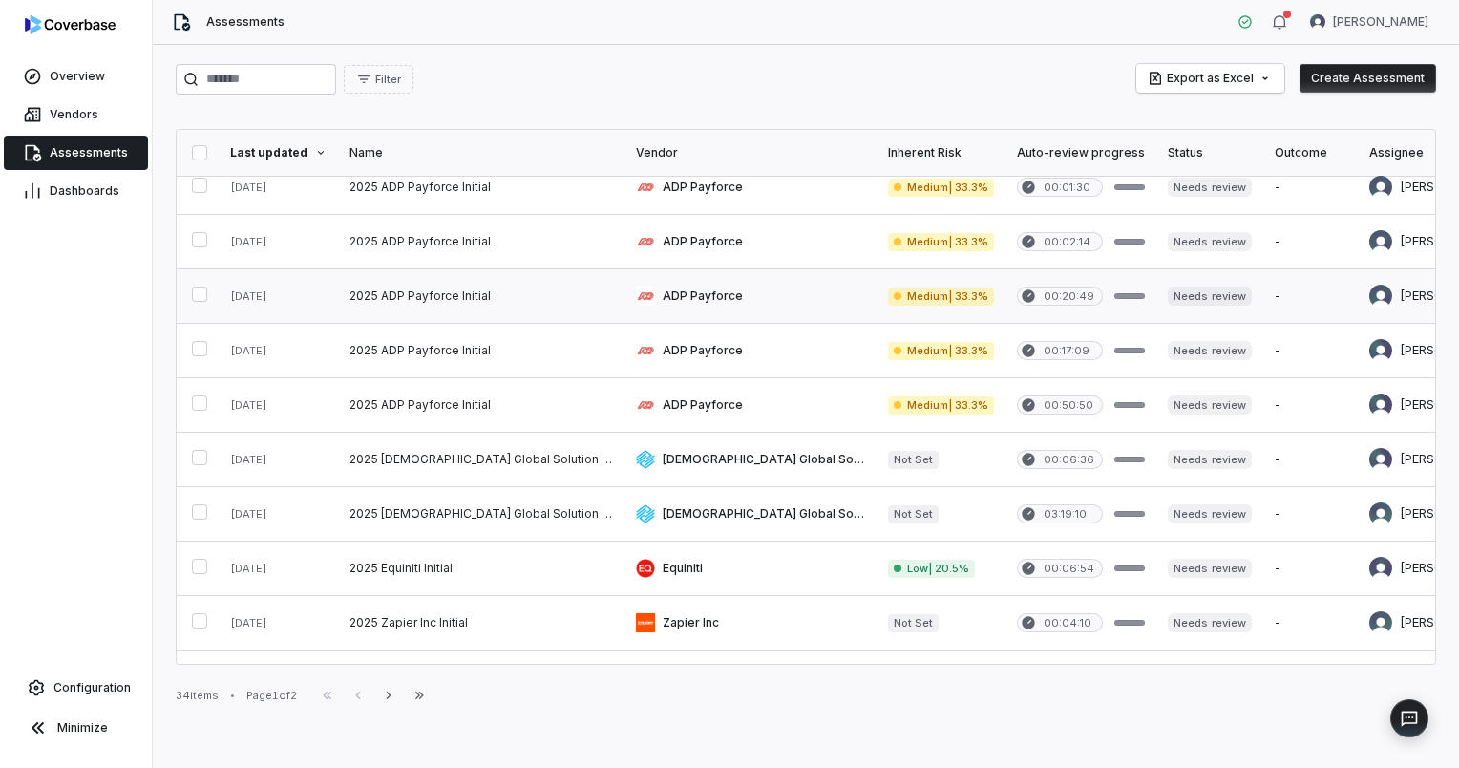
scroll to position [191, 0]
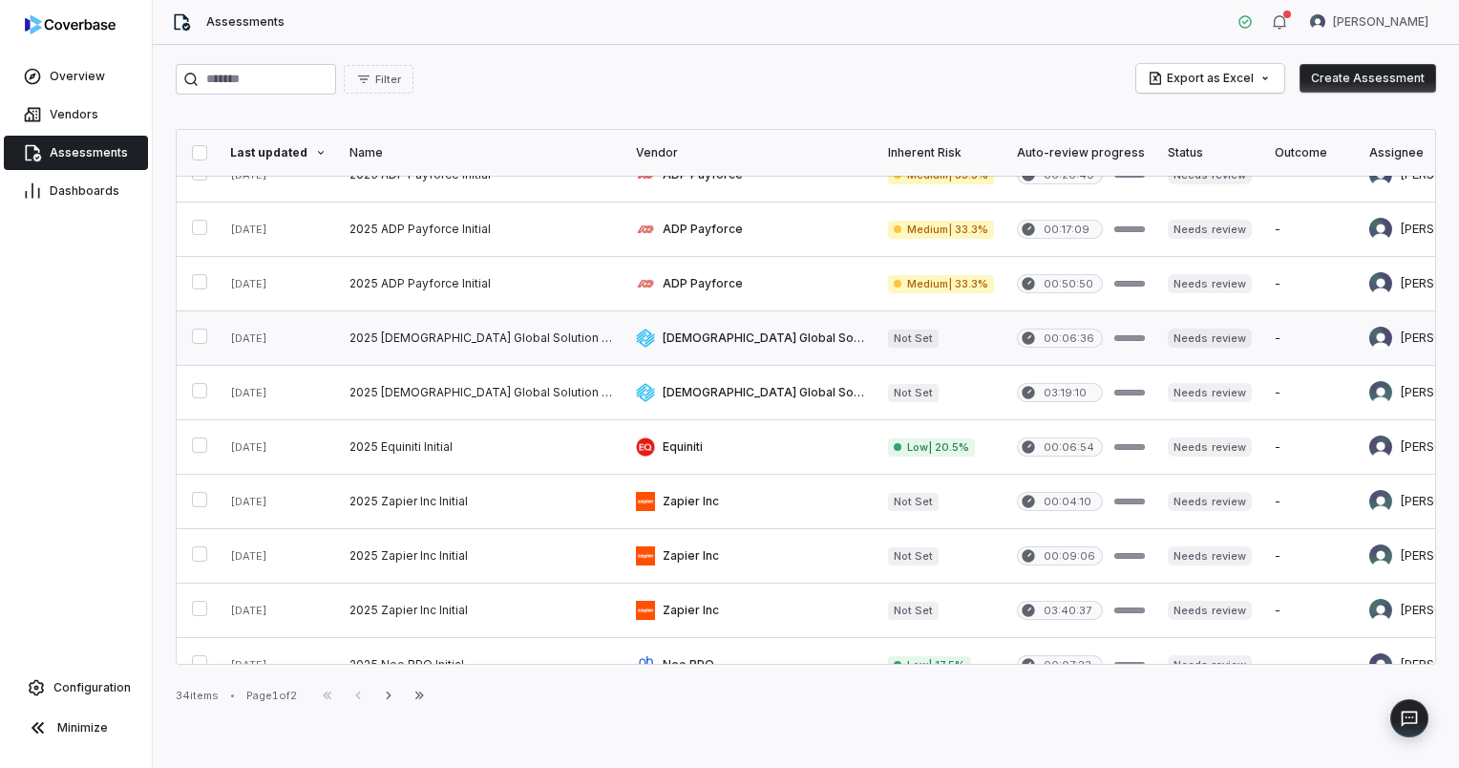
click at [626, 337] on link at bounding box center [750, 337] width 252 height 53
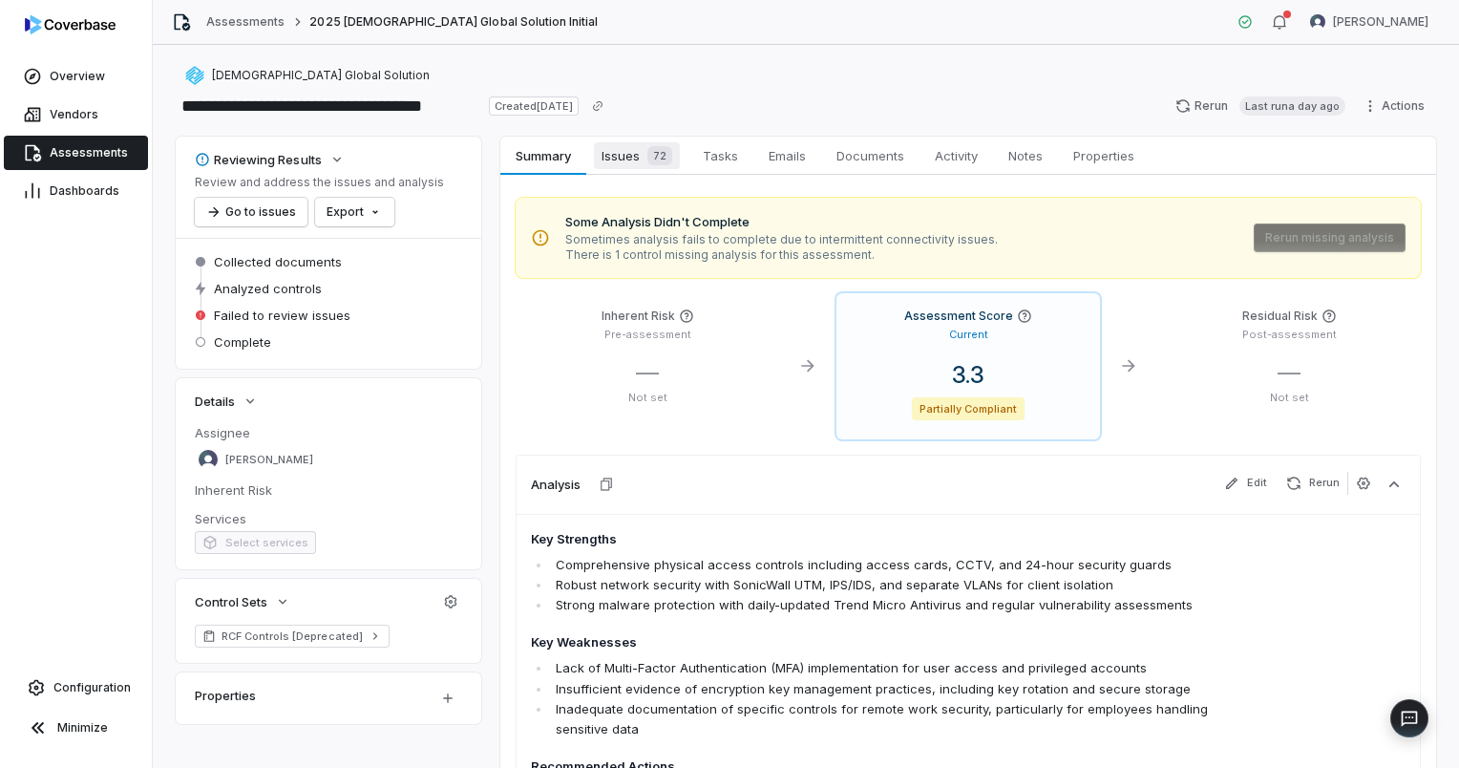
click at [617, 154] on span "Issues 72" at bounding box center [637, 155] width 86 height 27
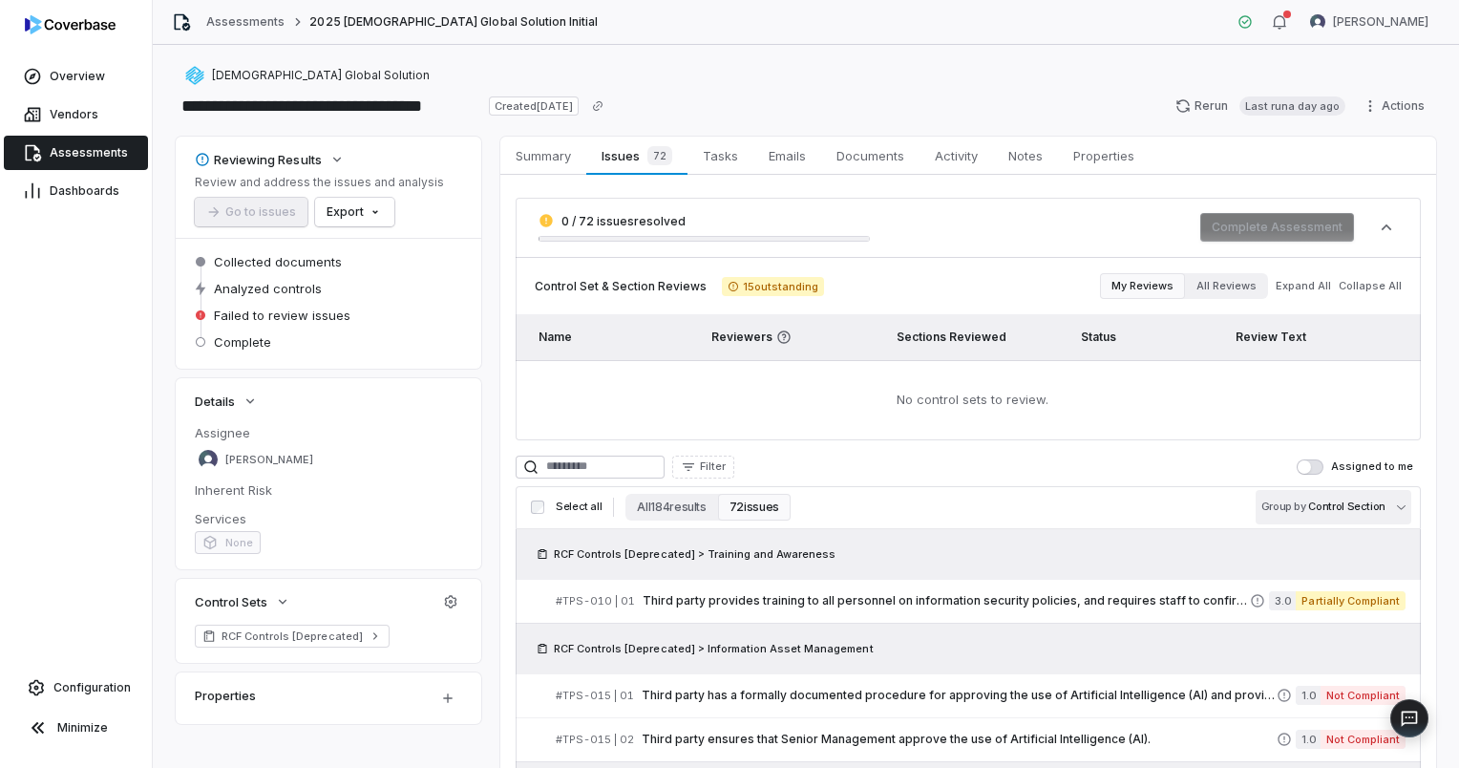
click at [1314, 504] on body "**********" at bounding box center [729, 384] width 1459 height 768
click at [1145, 512] on html "**********" at bounding box center [729, 384] width 1459 height 768
click at [854, 154] on span "Documents" at bounding box center [870, 155] width 83 height 25
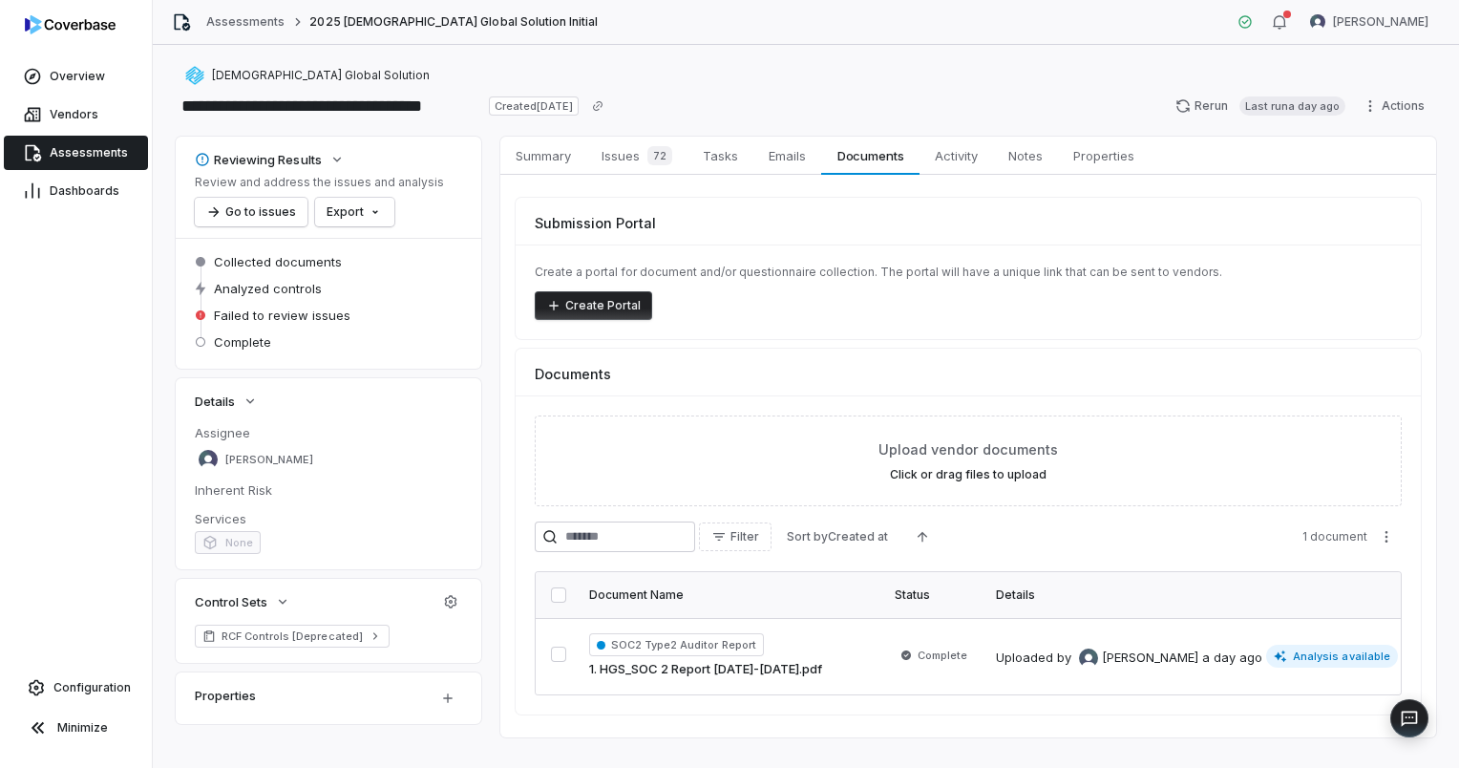
click at [78, 153] on span "Assessments" at bounding box center [89, 152] width 78 height 15
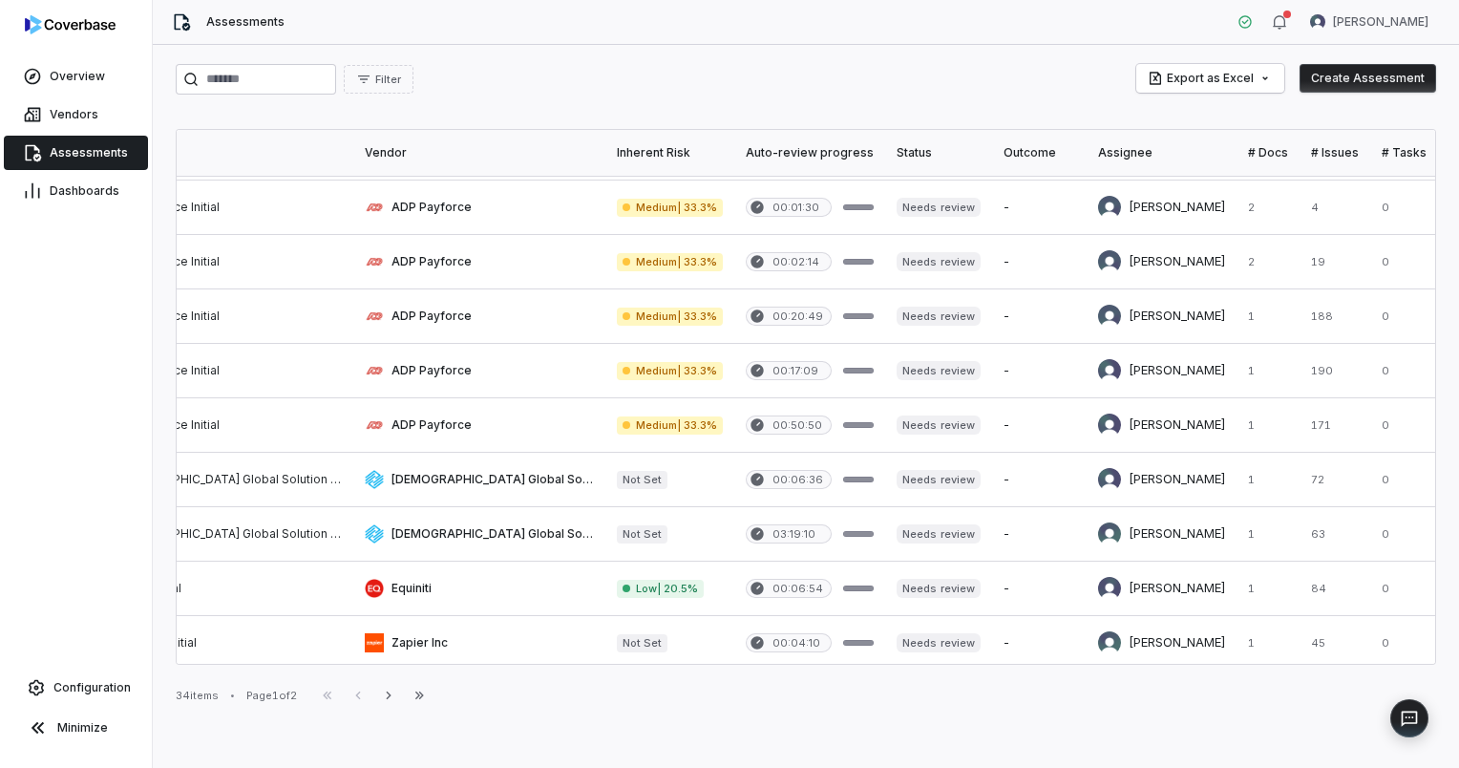
scroll to position [0, 271]
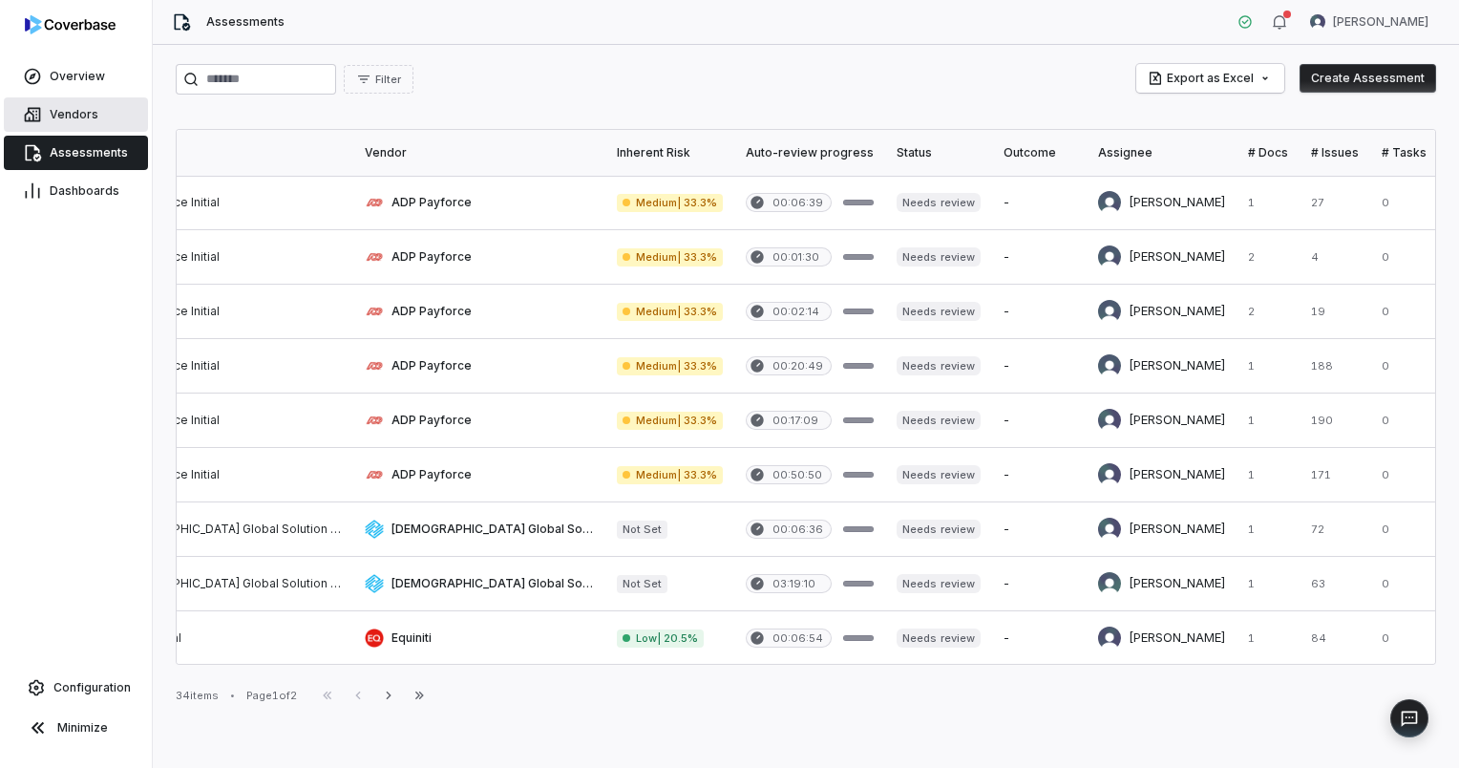
drag, startPoint x: 65, startPoint y: 115, endPoint x: 121, endPoint y: 124, distance: 57.1
click at [65, 115] on span "Vendors" at bounding box center [74, 114] width 49 height 15
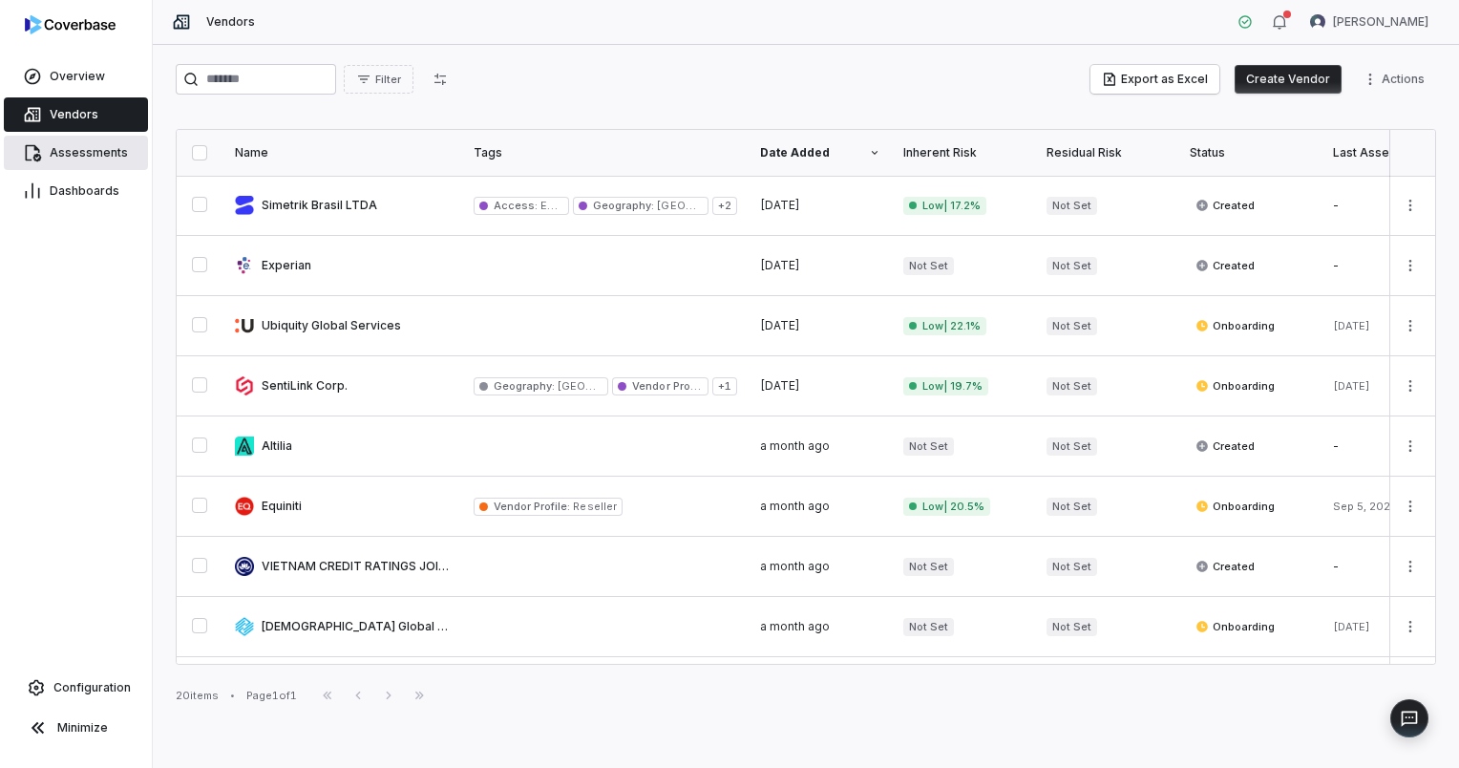
scroll to position [254, 0]
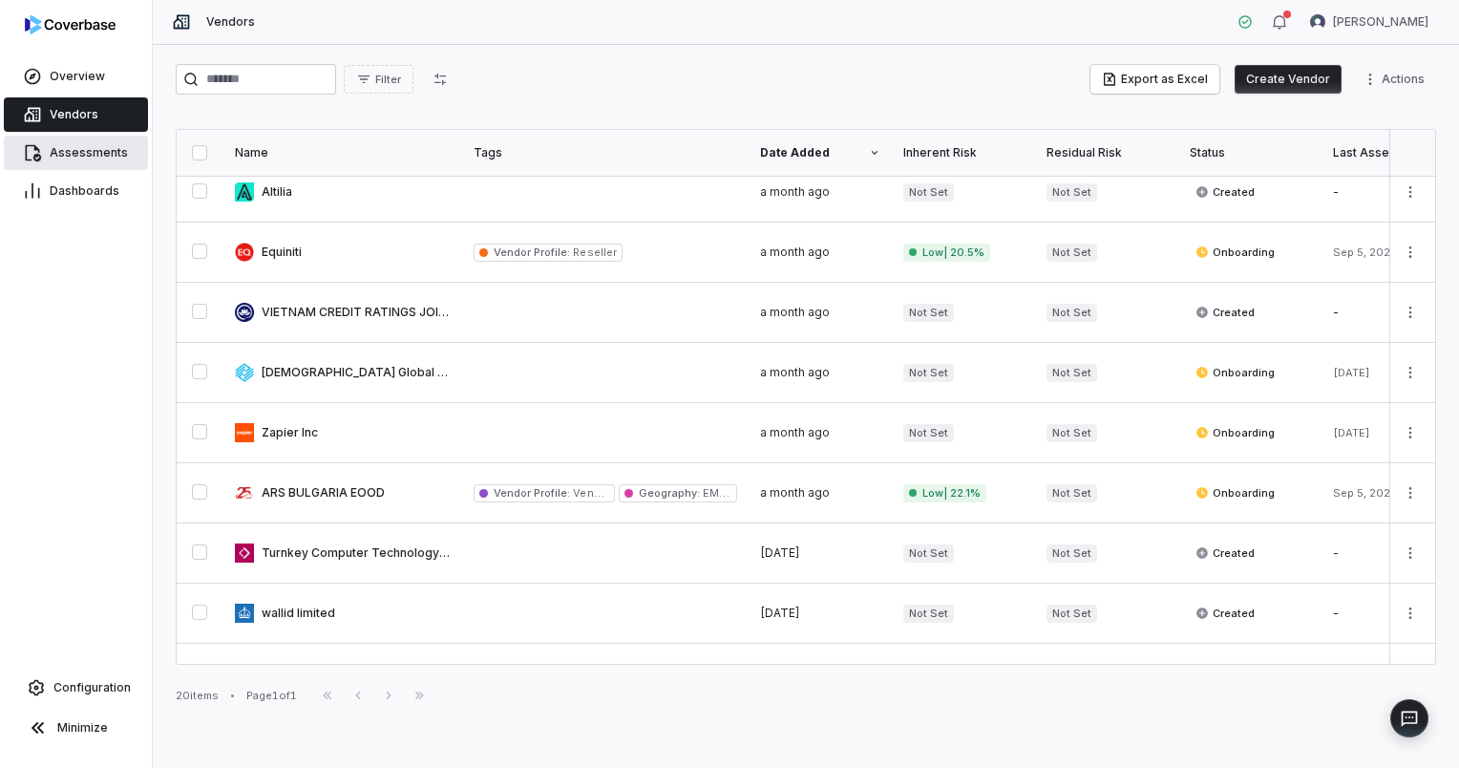
click at [81, 157] on span "Assessments" at bounding box center [89, 152] width 78 height 15
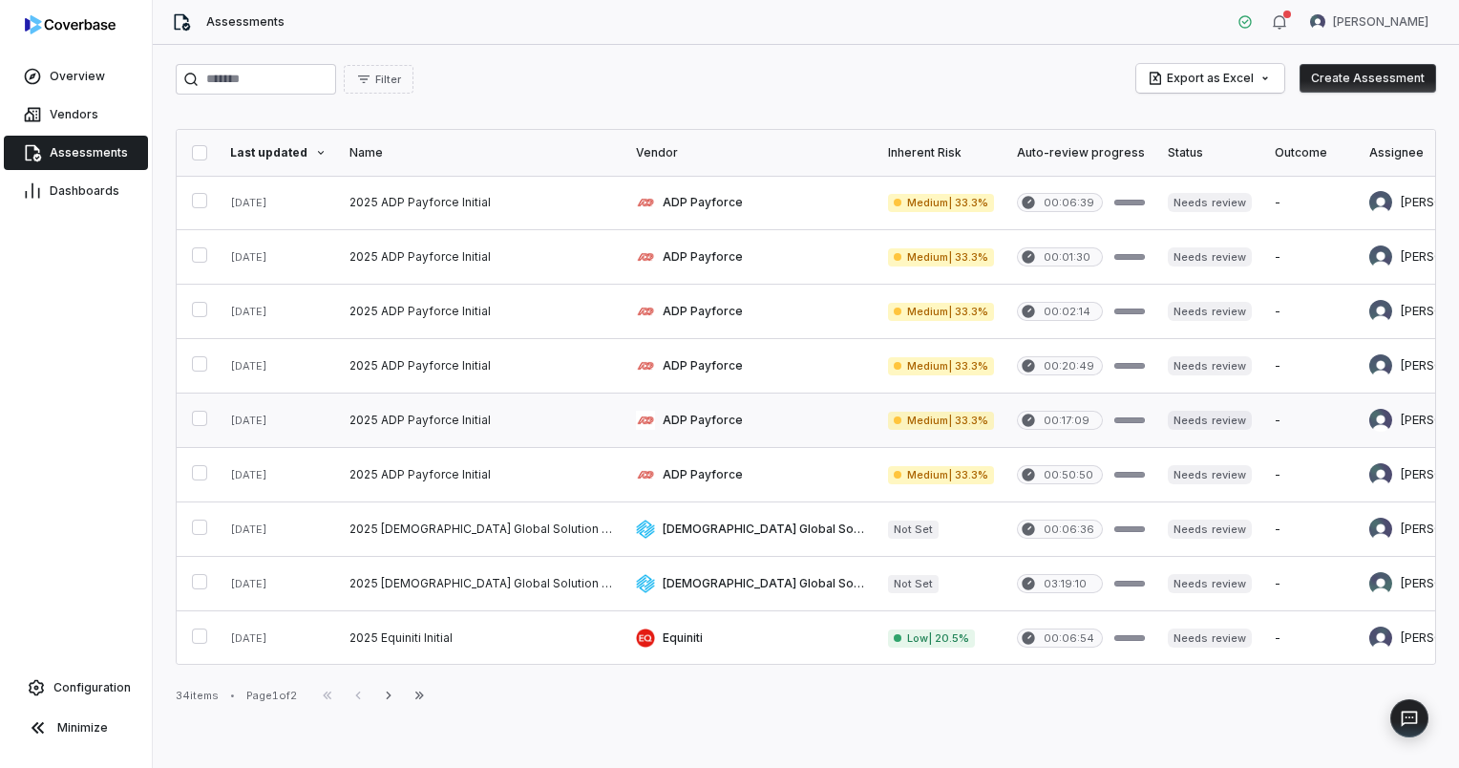
click at [624, 417] on link at bounding box center [750, 419] width 252 height 53
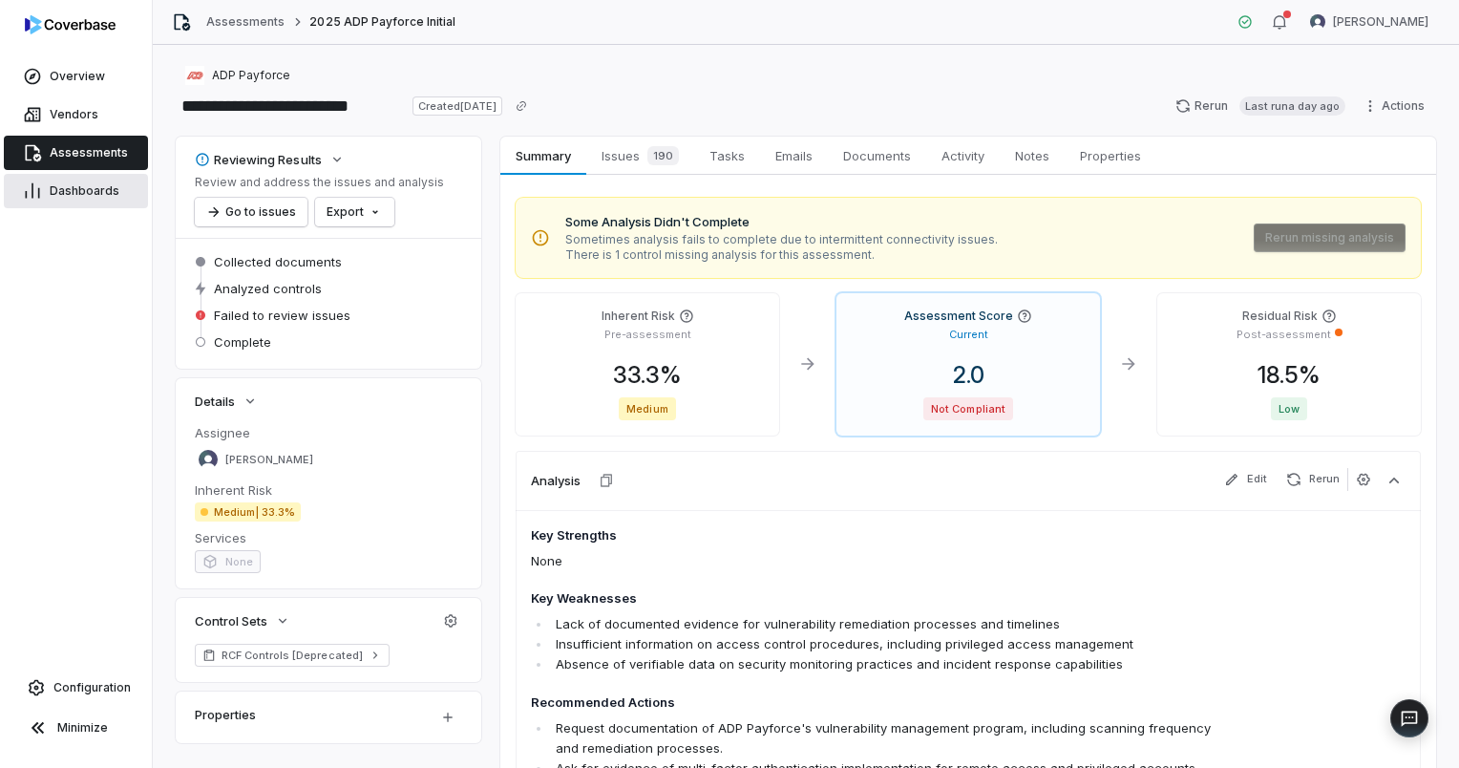
click at [63, 199] on link "Dashboards" at bounding box center [76, 191] width 144 height 34
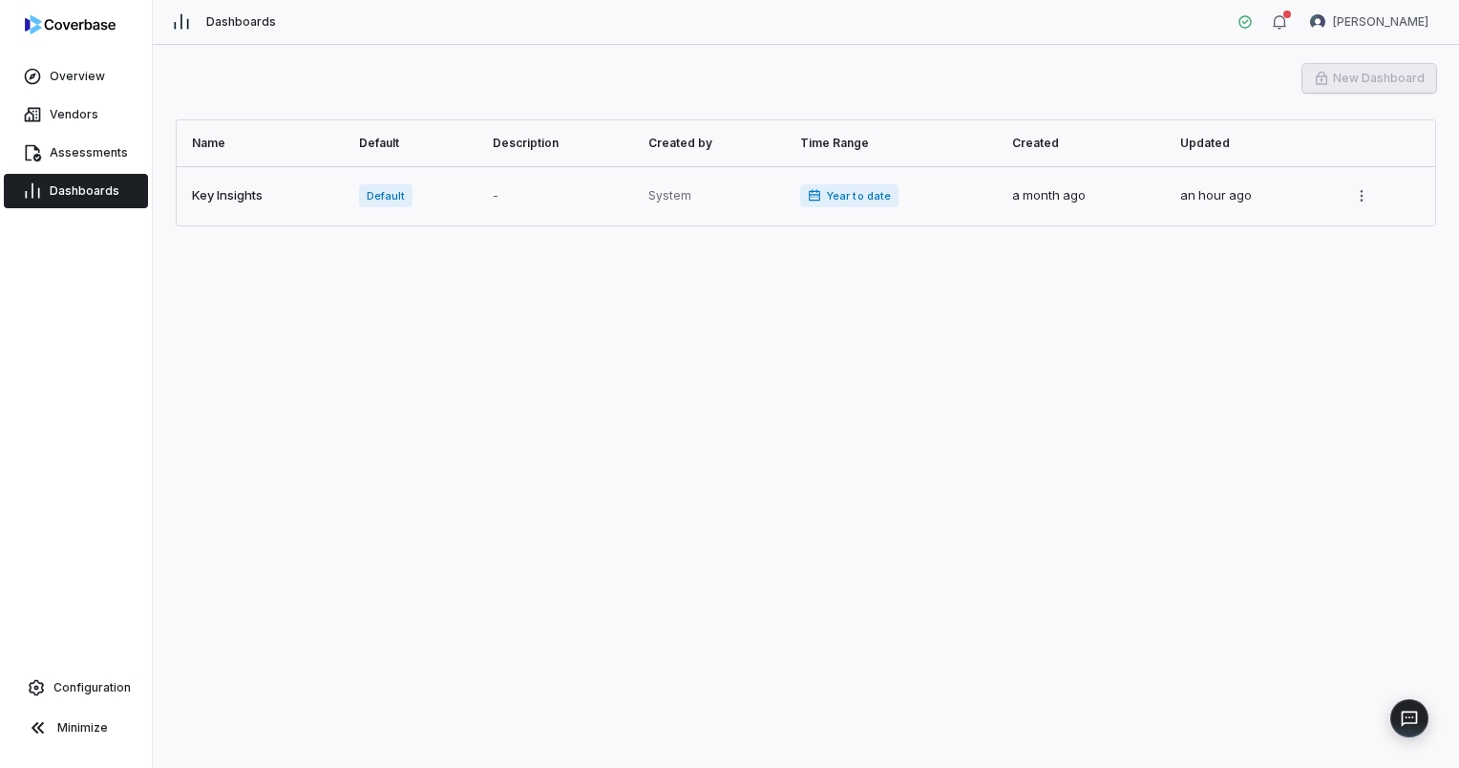
click at [248, 202] on link at bounding box center [262, 195] width 171 height 59
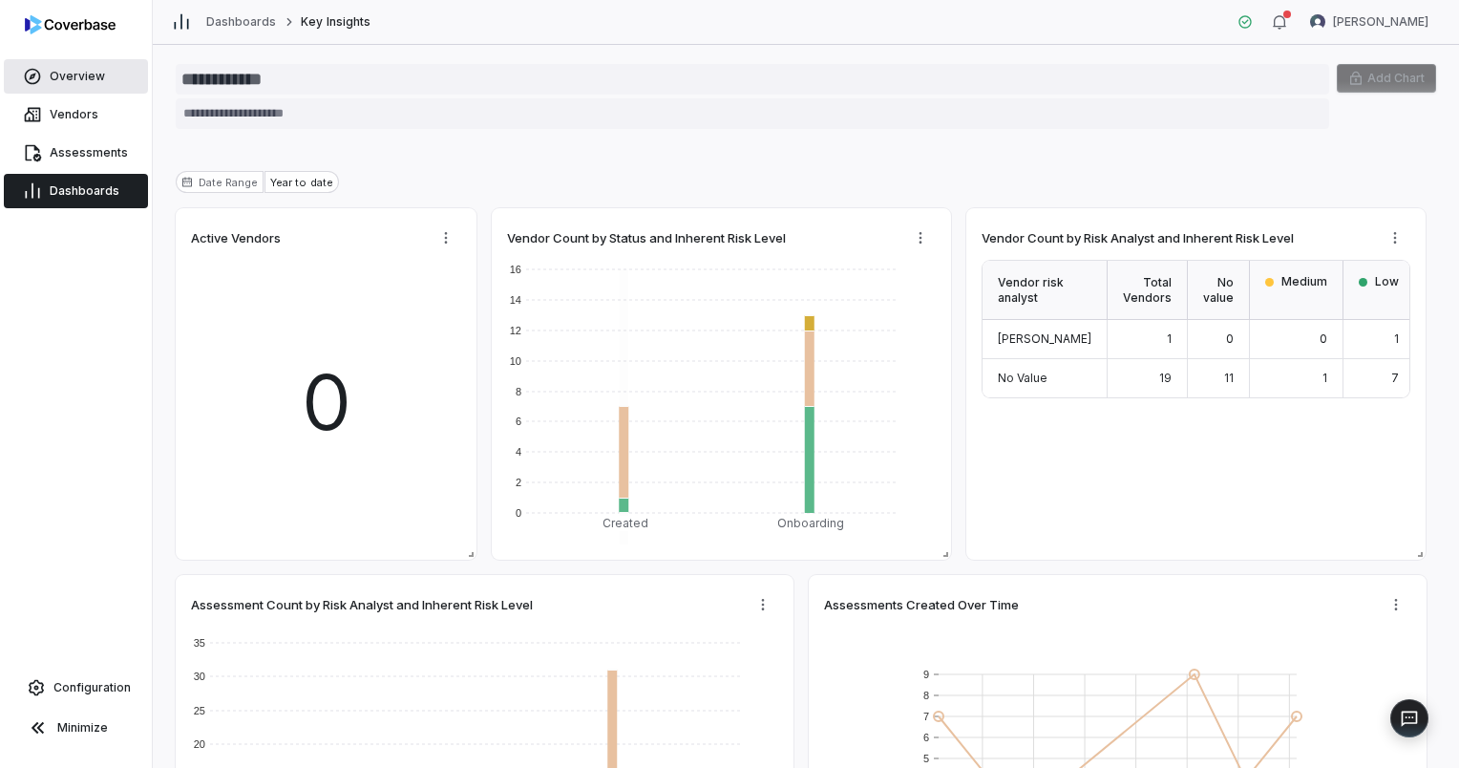
type textarea "*"
click at [75, 148] on span "Assessments" at bounding box center [89, 152] width 78 height 15
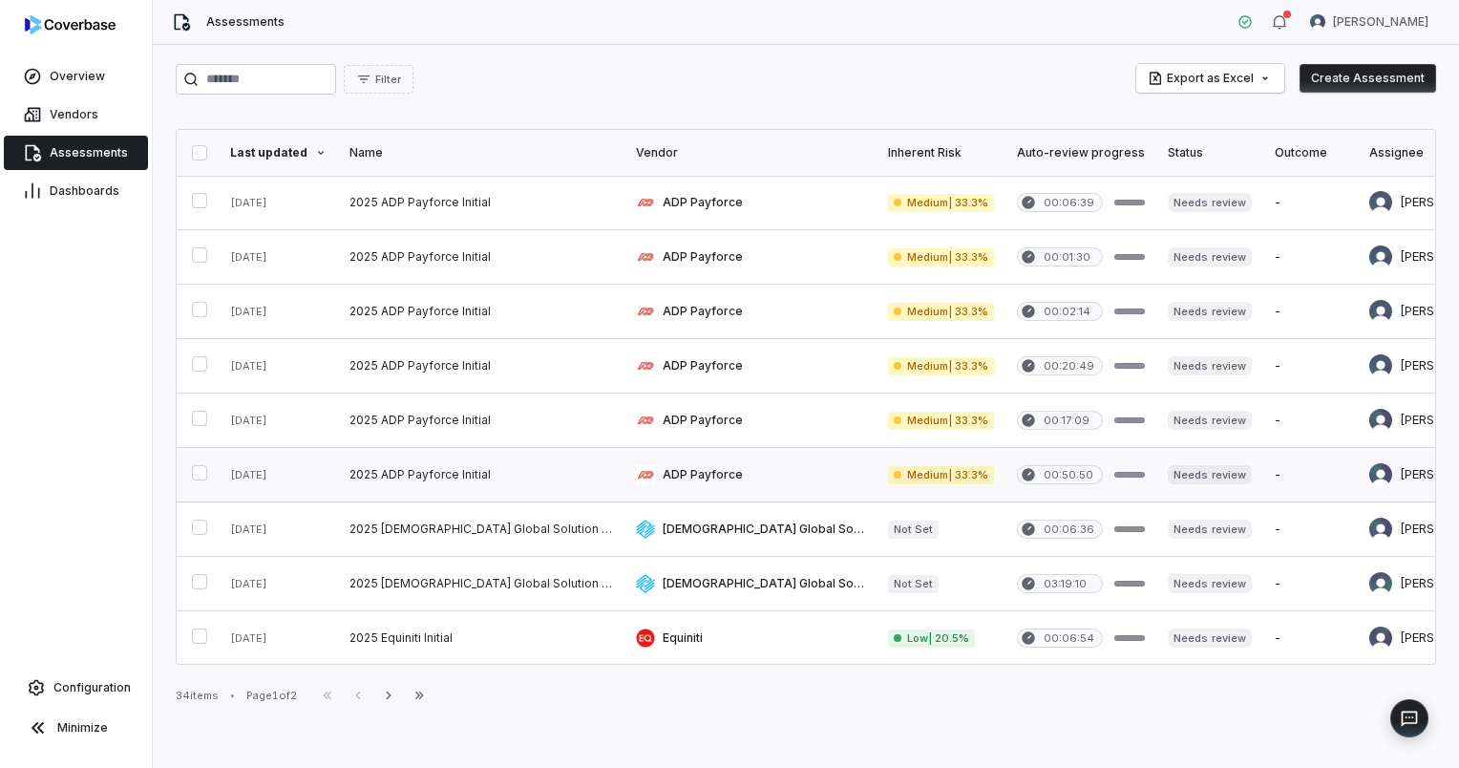
click at [624, 481] on link at bounding box center [750, 474] width 252 height 53
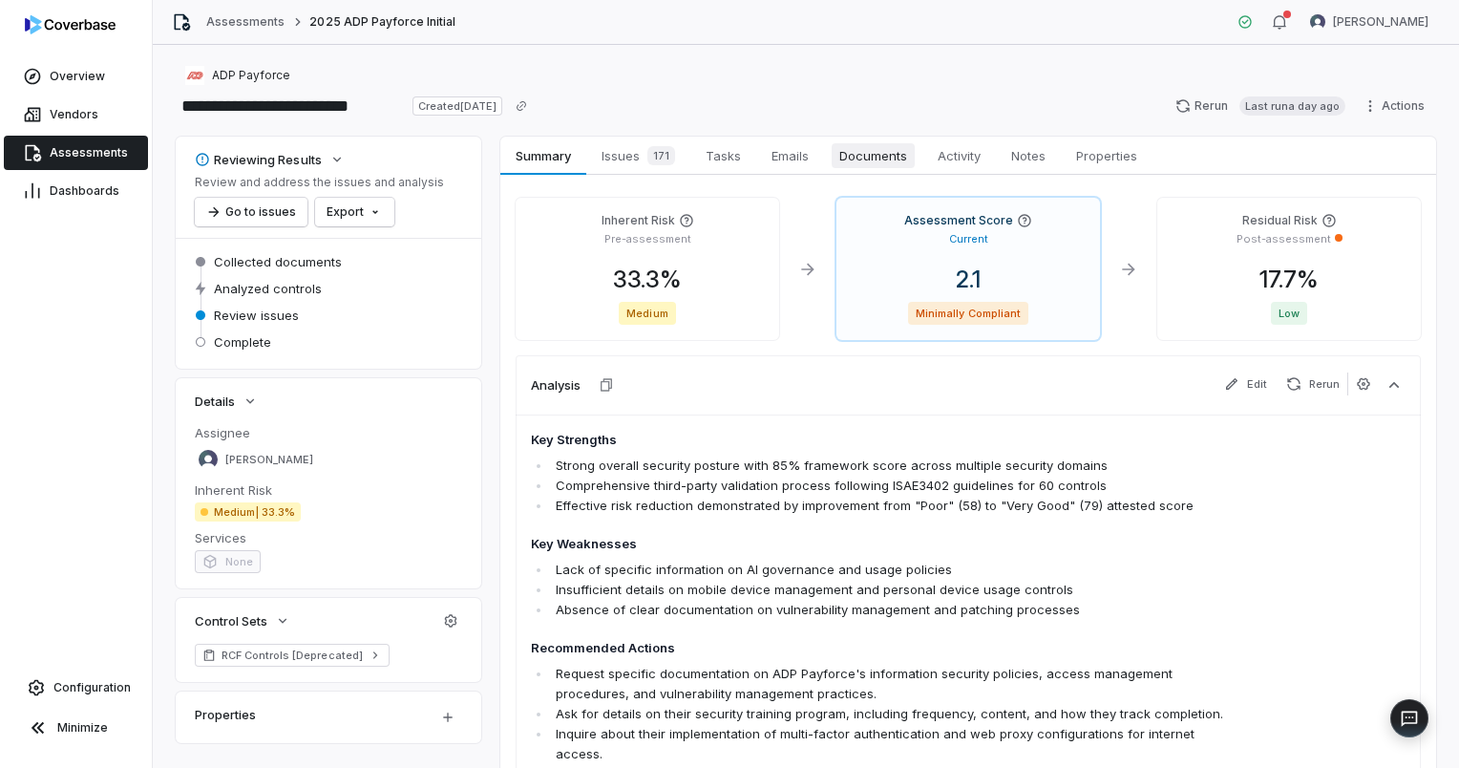
click at [882, 157] on span "Documents" at bounding box center [873, 155] width 83 height 25
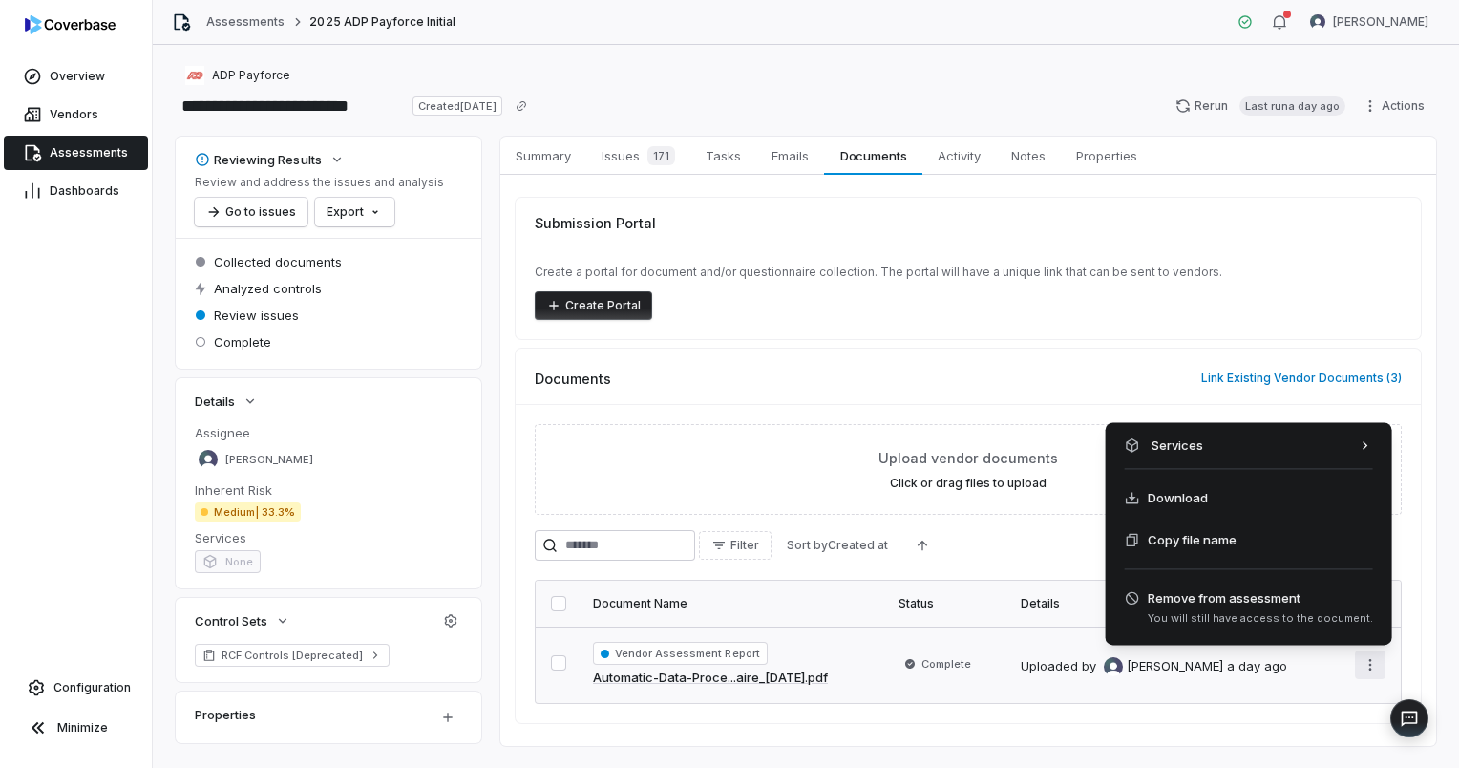
click at [1362, 664] on html "**********" at bounding box center [729, 384] width 1459 height 768
click at [802, 391] on html "**********" at bounding box center [729, 384] width 1459 height 768
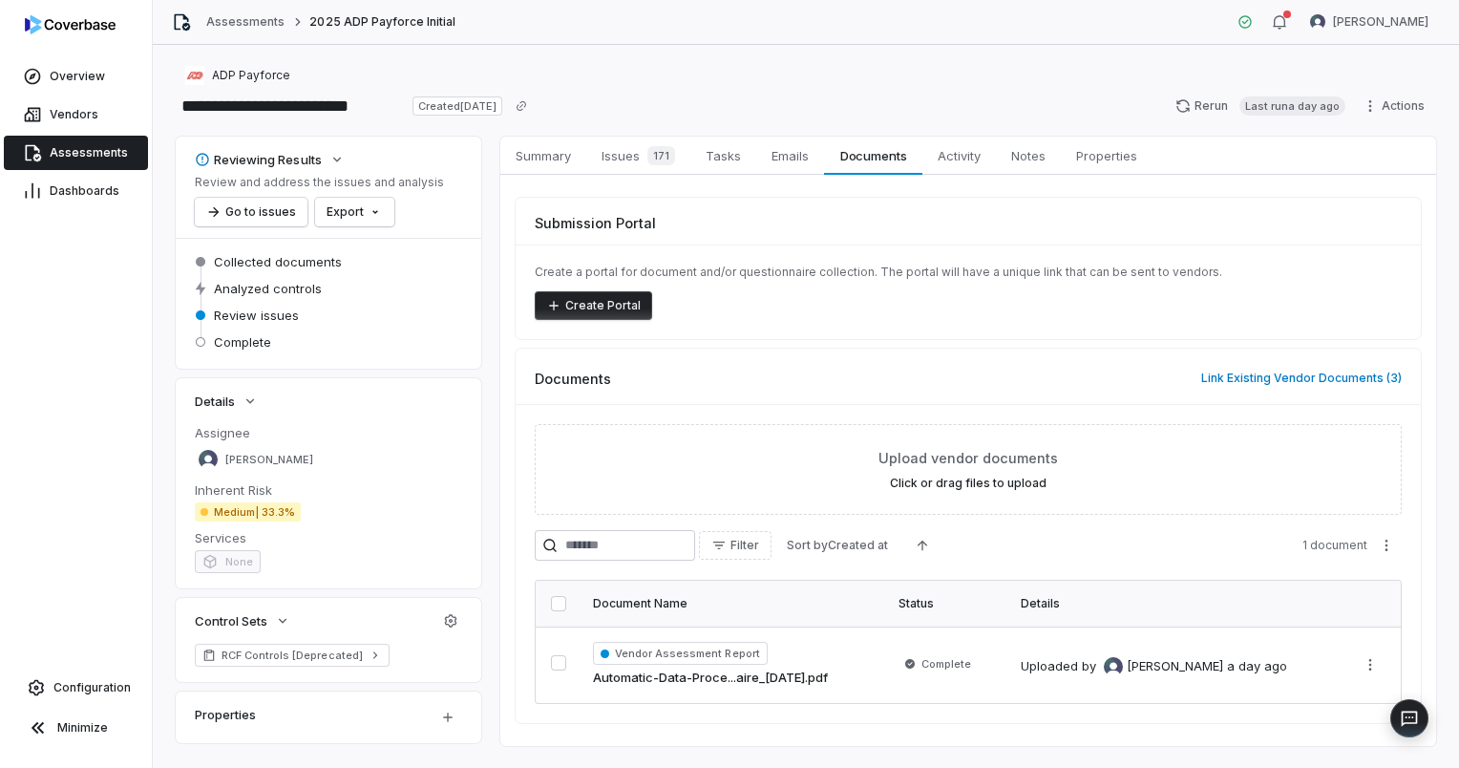
click at [80, 145] on span "Assessments" at bounding box center [89, 152] width 78 height 15
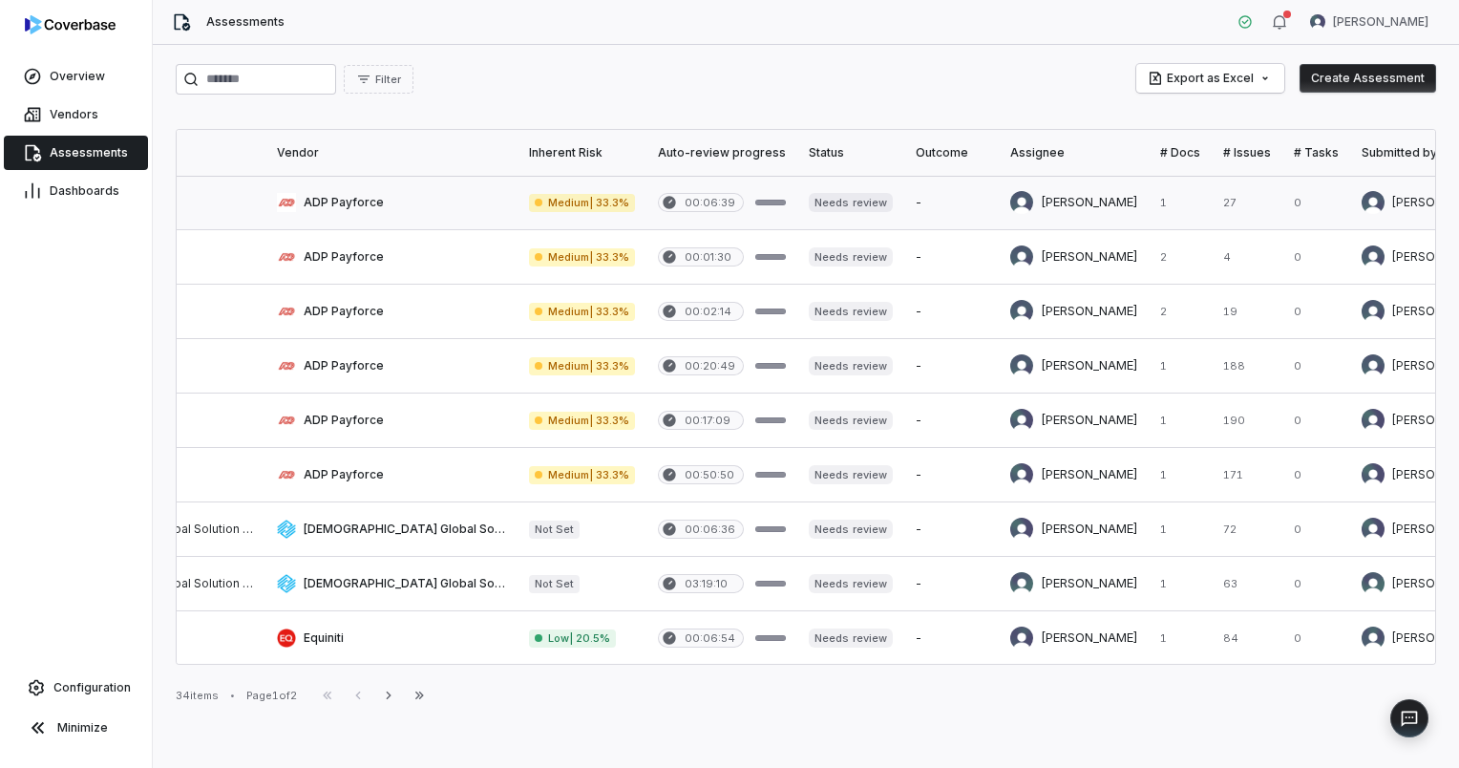
scroll to position [0, 359]
click at [646, 419] on link at bounding box center [721, 419] width 151 height 53
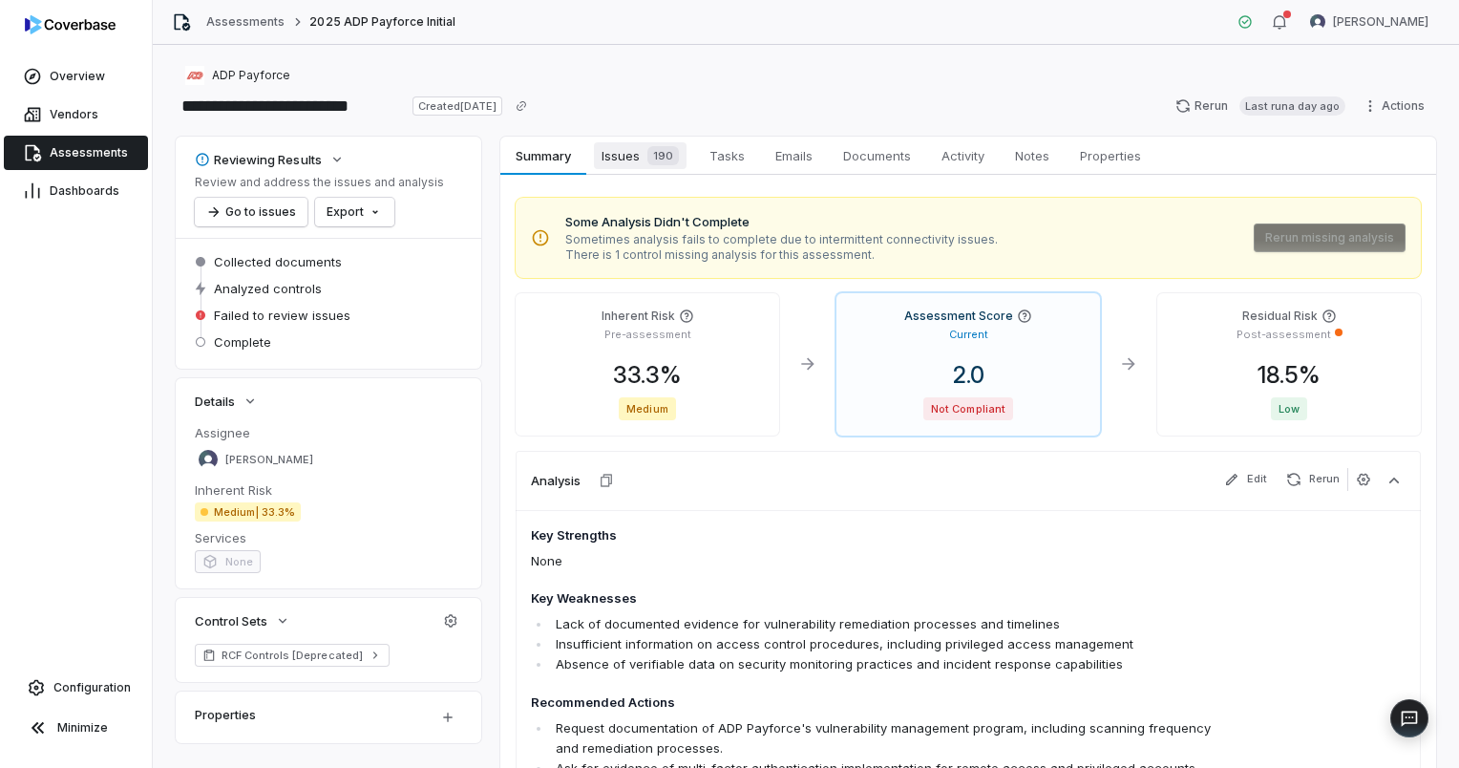
click at [620, 159] on span "Issues 190" at bounding box center [640, 155] width 93 height 27
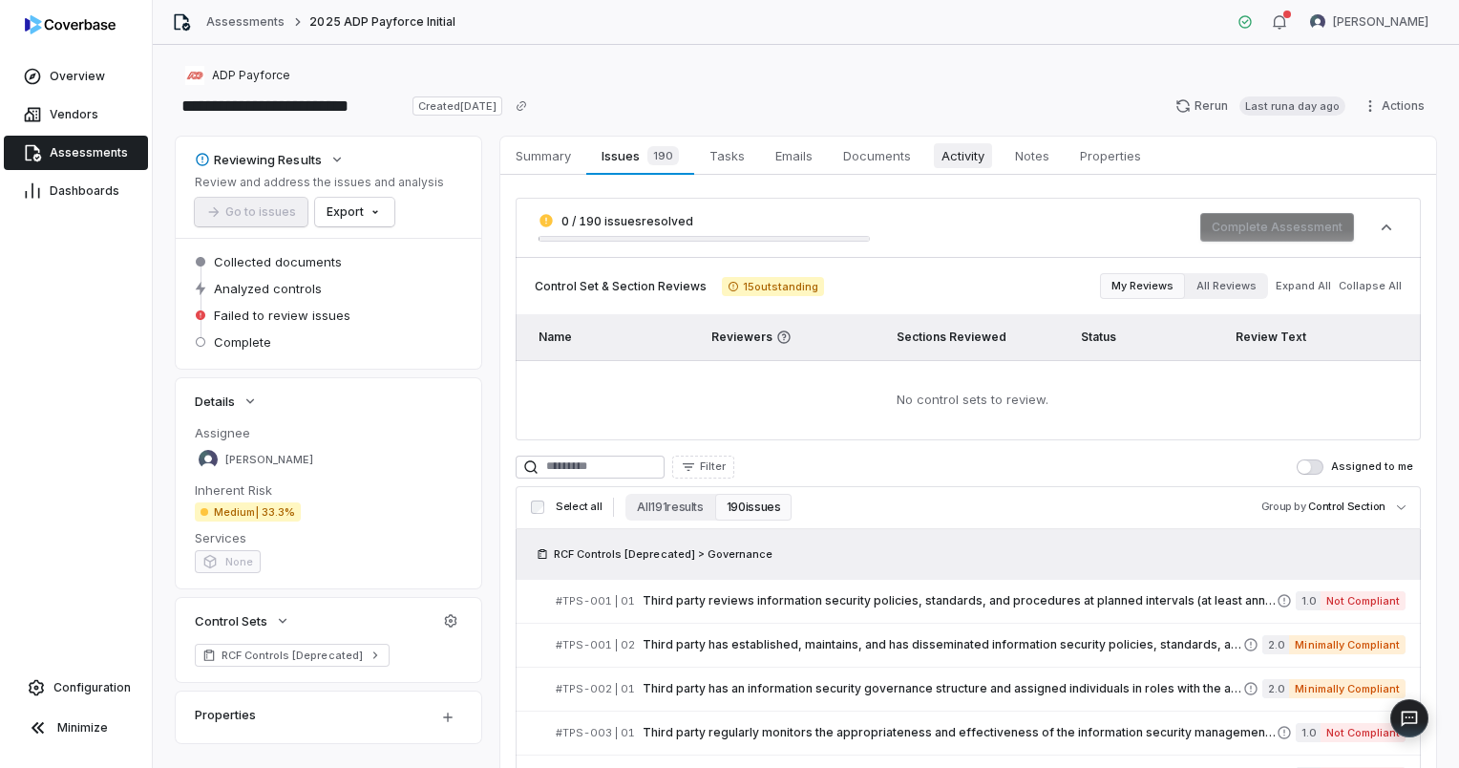
click at [970, 156] on span "Activity" at bounding box center [963, 155] width 58 height 25
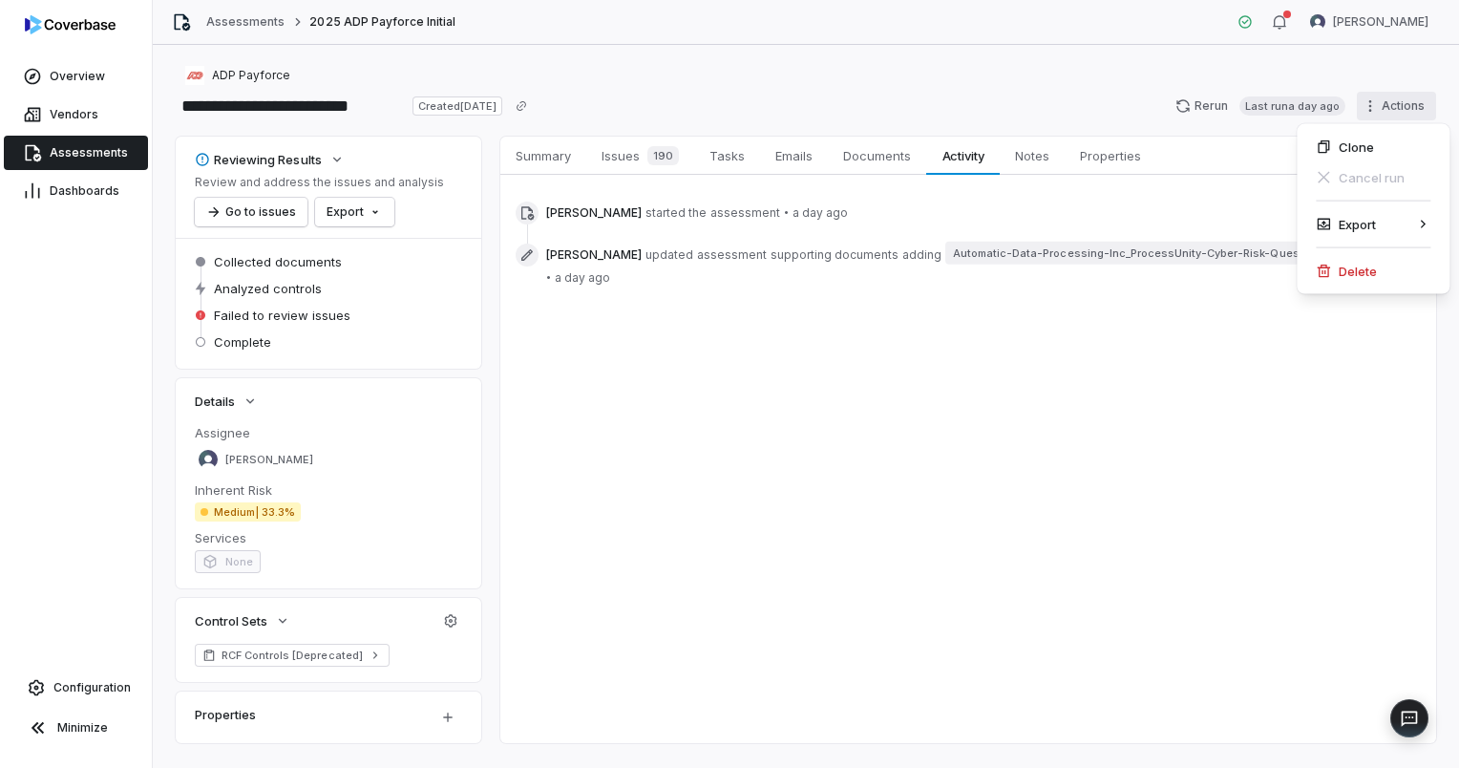
click at [1362, 104] on html "**********" at bounding box center [729, 384] width 1459 height 768
click at [1170, 461] on html "**********" at bounding box center [729, 384] width 1459 height 768
click at [554, 156] on span "Summary" at bounding box center [543, 155] width 71 height 25
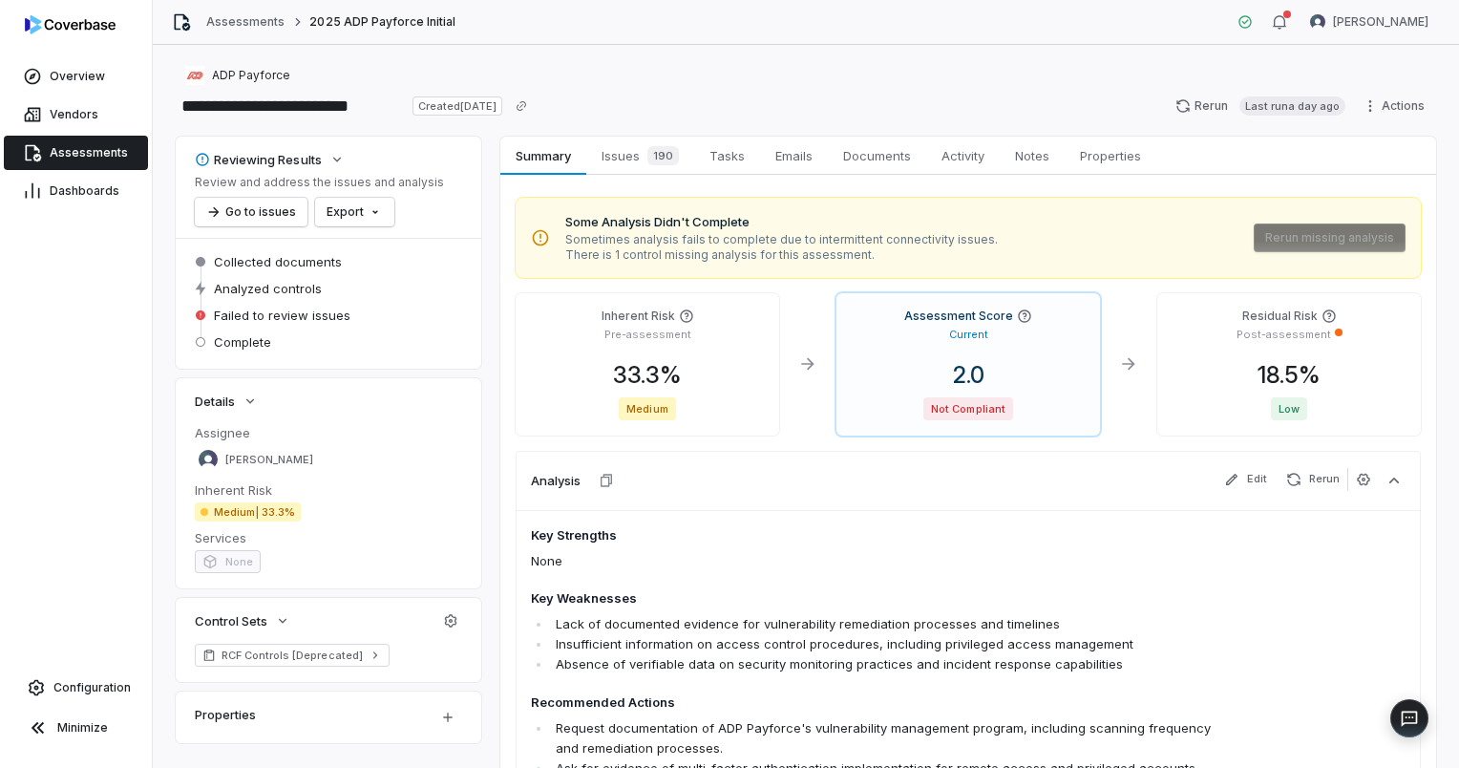
click at [86, 157] on span "Assessments" at bounding box center [89, 152] width 78 height 15
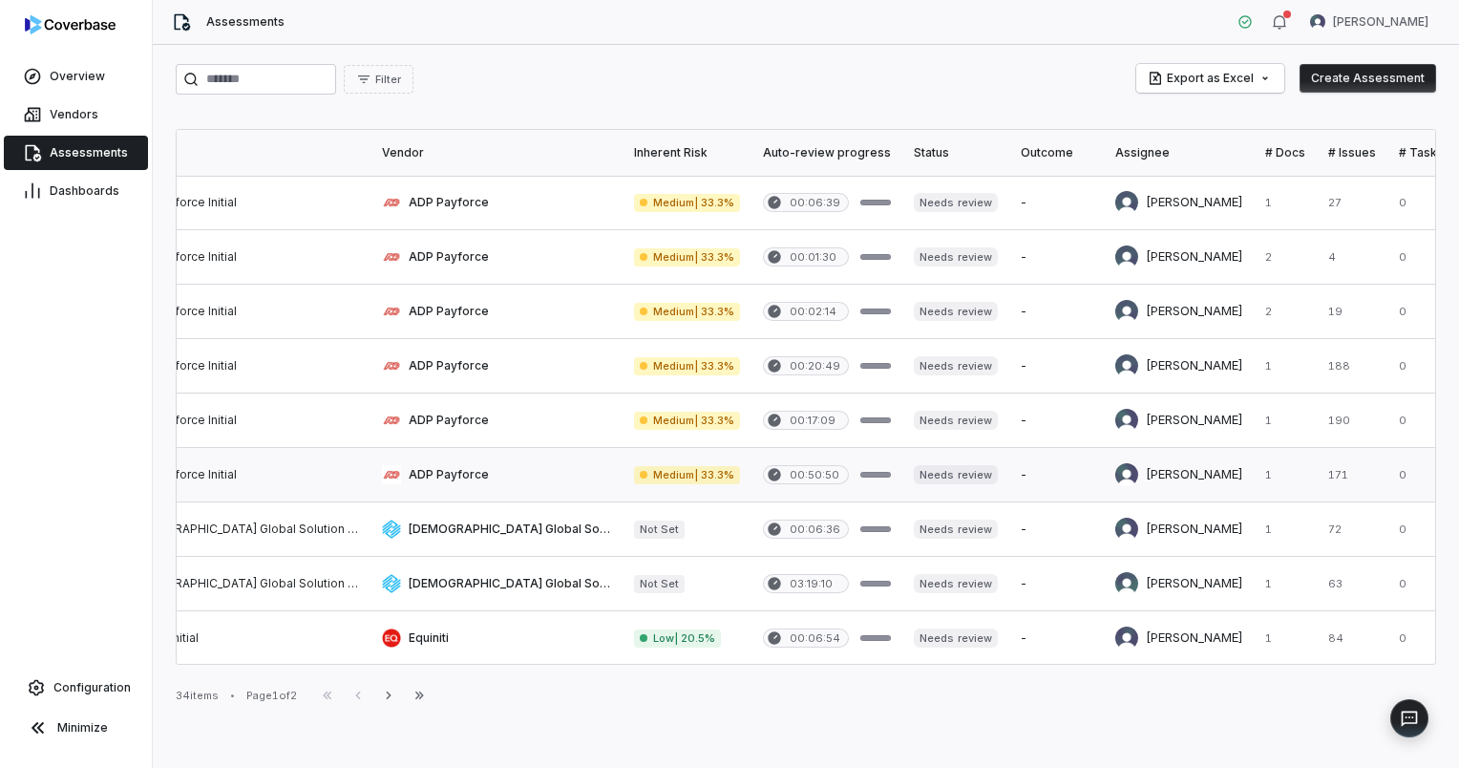
scroll to position [0, 255]
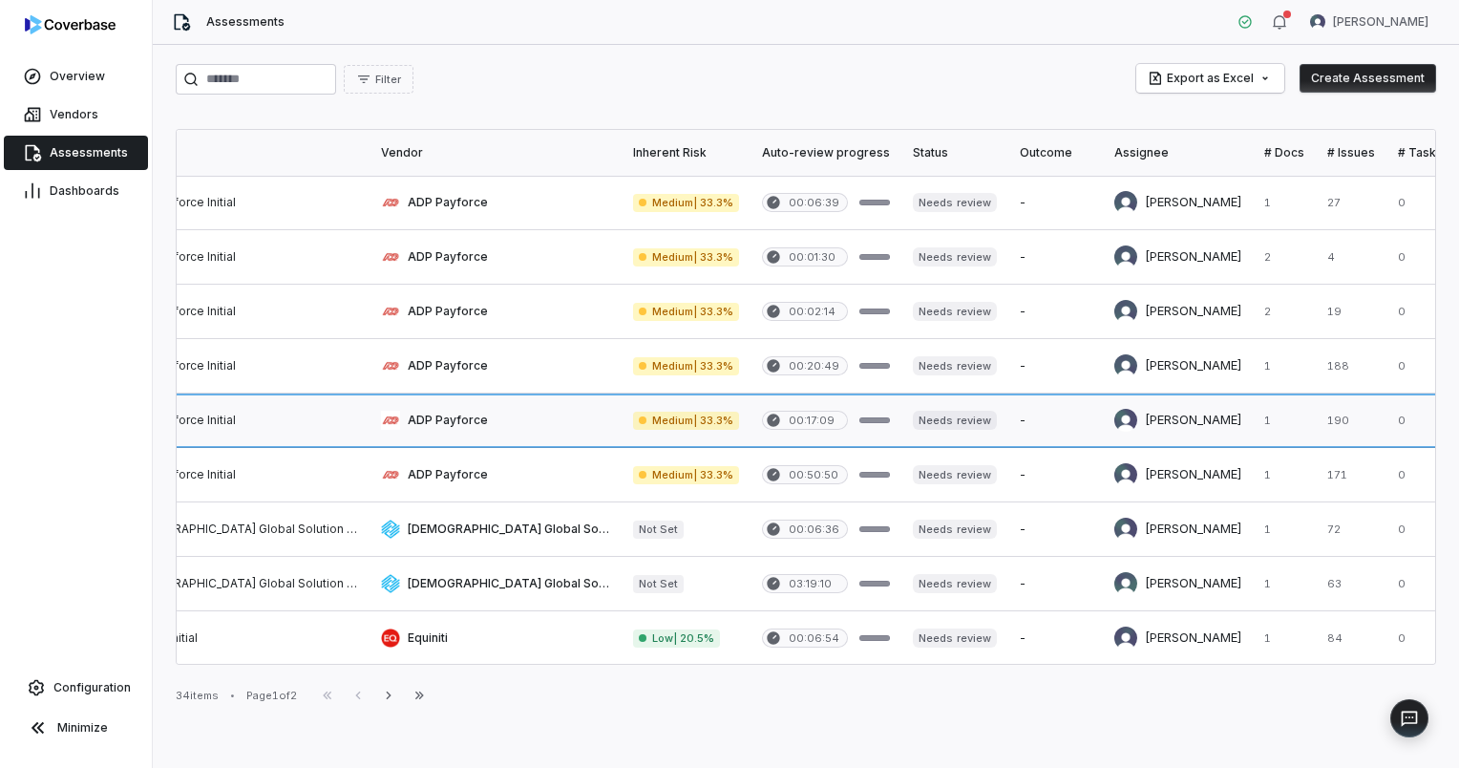
click at [409, 420] on link at bounding box center [495, 419] width 252 height 53
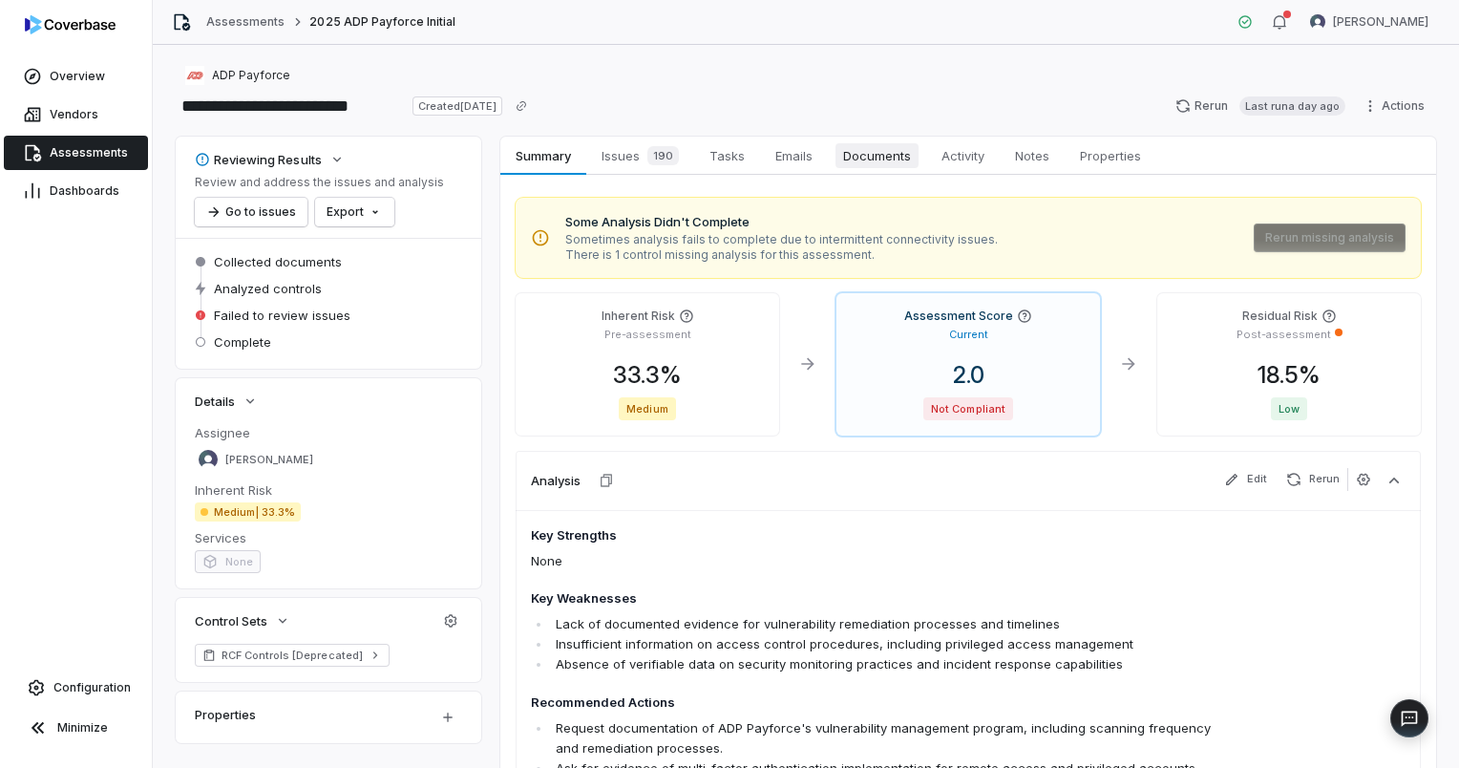
click at [890, 153] on span "Documents" at bounding box center [876, 155] width 83 height 25
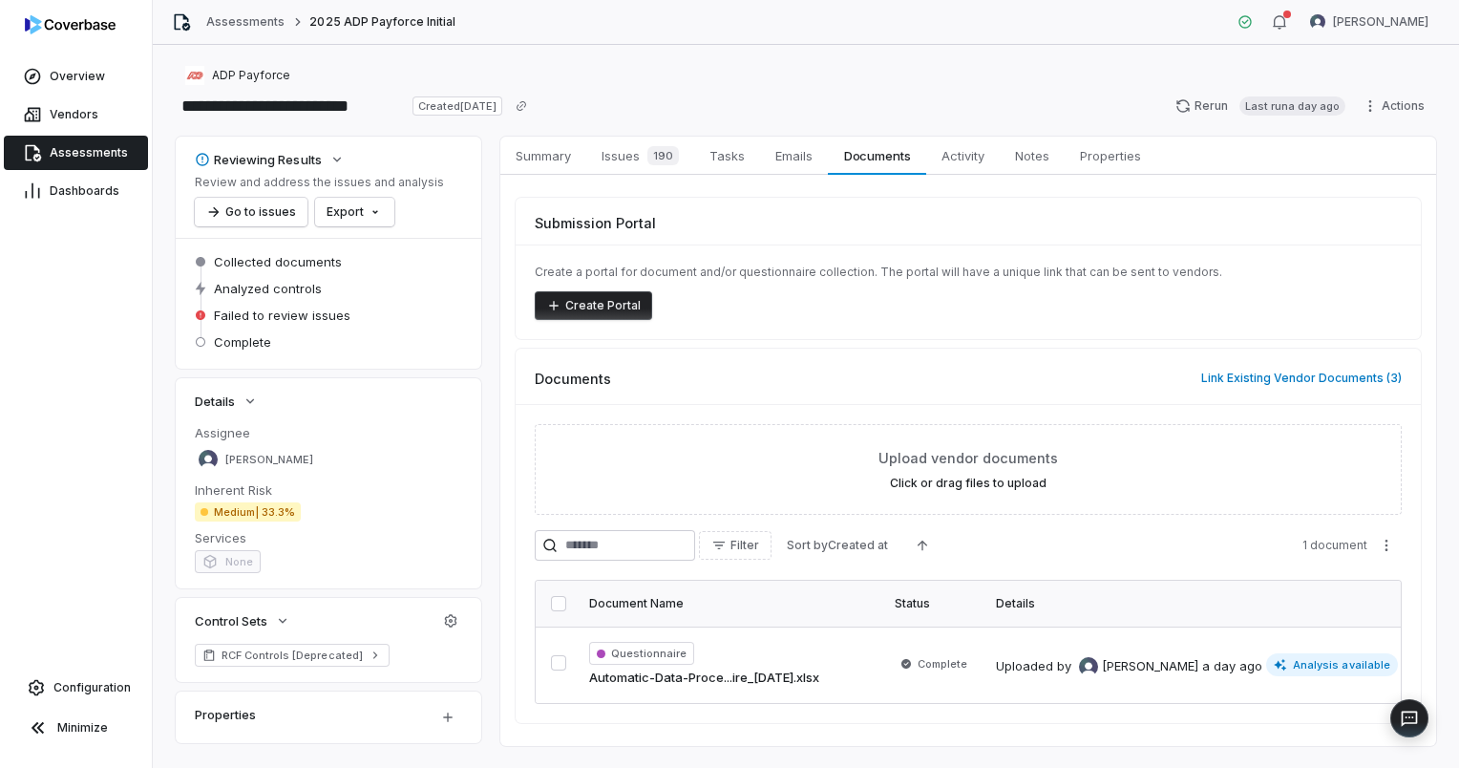
click at [74, 156] on span "Assessments" at bounding box center [89, 152] width 78 height 15
